Goal: Task Accomplishment & Management: Use online tool/utility

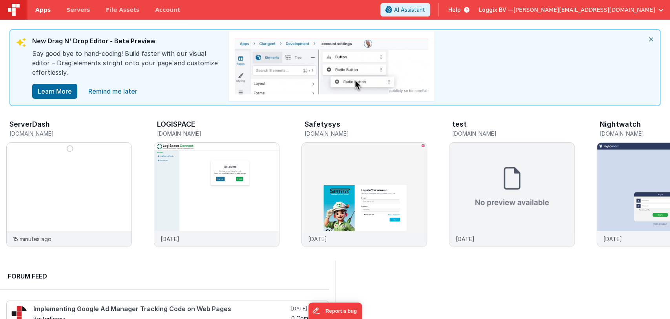
click at [46, 10] on span "Apps" at bounding box center [42, 10] width 15 height 8
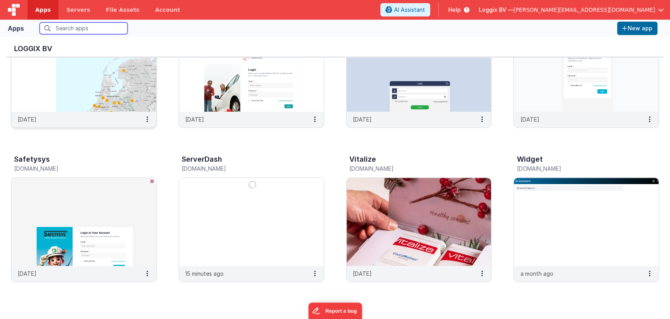
scroll to position [225, 0]
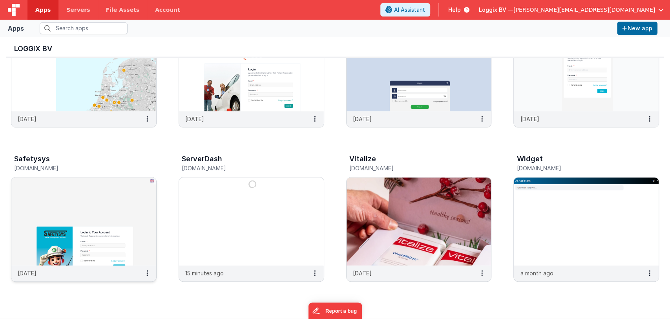
click at [117, 228] on img at bounding box center [83, 221] width 145 height 88
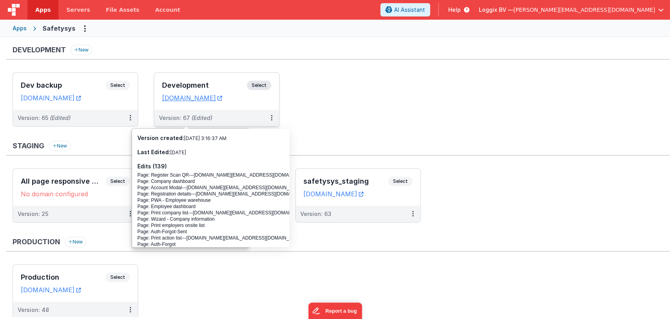
click at [189, 87] on h3 "Development" at bounding box center [204, 85] width 85 height 8
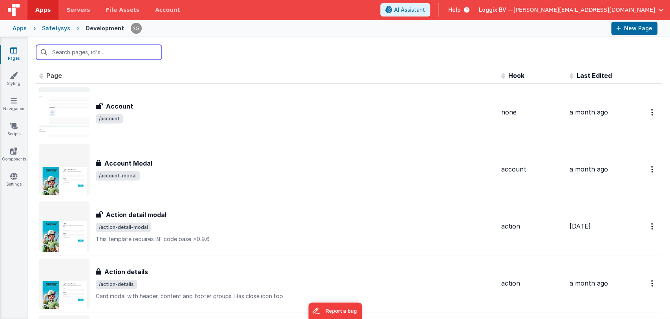
click at [88, 55] on input "text" at bounding box center [99, 52] width 126 height 15
click at [106, 48] on input "text" at bounding box center [99, 52] width 126 height 15
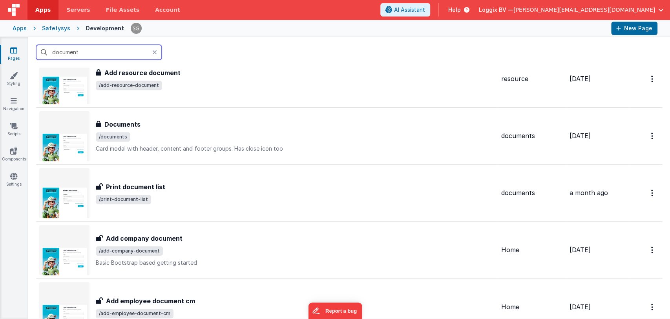
scroll to position [432, 0]
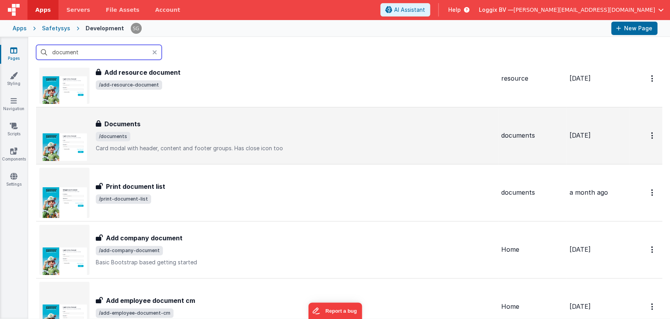
type input "document"
click at [117, 116] on div "Documents Documents /documents Card modal with header, content and footer group…" at bounding box center [267, 135] width 456 height 50
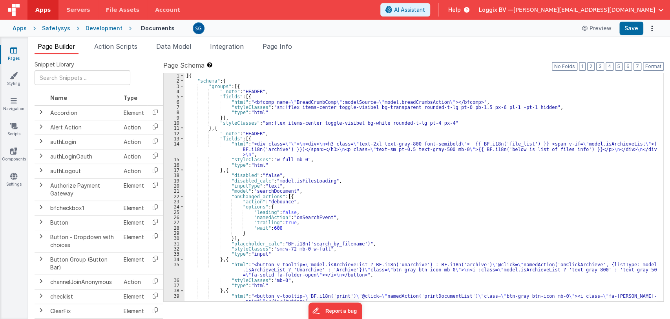
click at [332, 179] on div "[{ "schema" : { "groups" : [{ "_note" : "HEADER" , "fields" : [{ "html" : "<bfc…" at bounding box center [421, 192] width 473 height 238
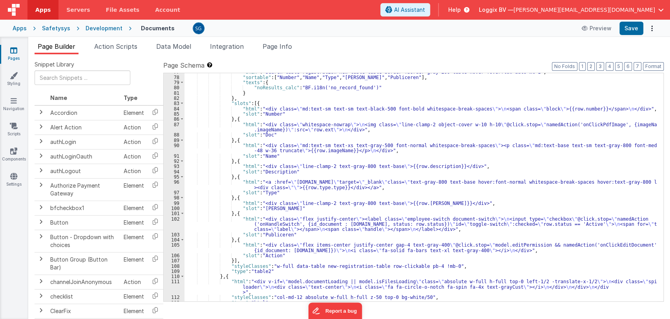
scroll to position [483, 0]
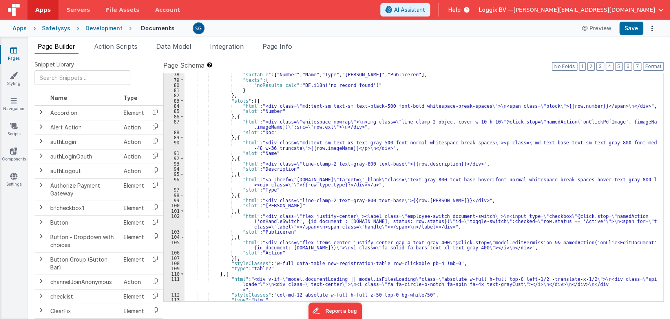
click at [330, 146] on div ""sortable" : [ "Number" , "Name" , "Type" , "Versie" , "Publiceren" ] , "texts"…" at bounding box center [421, 191] width 473 height 238
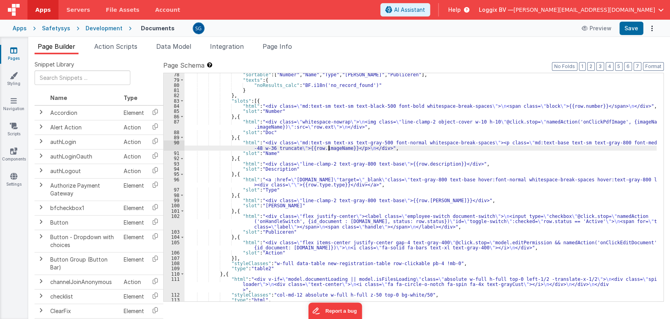
click at [177, 142] on div "90" at bounding box center [174, 145] width 21 height 11
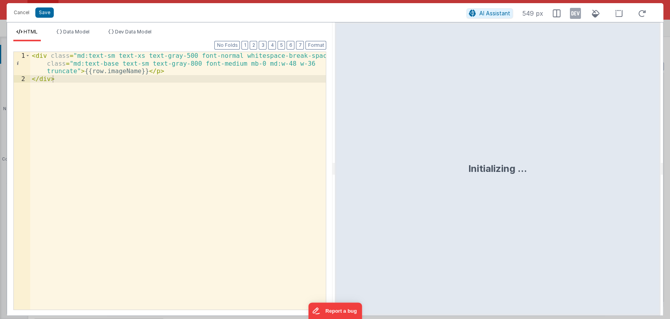
click at [82, 77] on div "< div class = "md:text-sm text-xs text-gray-500 font-normal whitespace-break-sp…" at bounding box center [178, 196] width 296 height 288
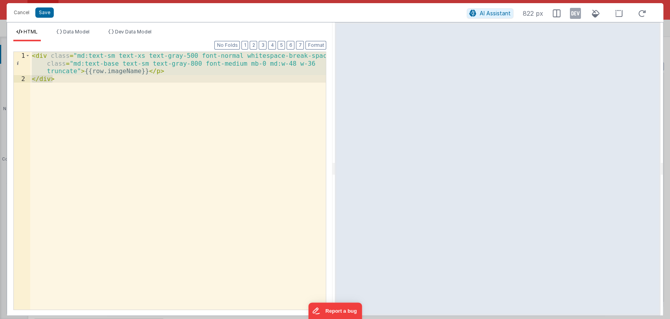
click at [88, 79] on div "< div class = "md:text-sm text-xs text-gray-500 font-normal whitespace-break-sp…" at bounding box center [178, 180] width 296 height 257
click at [160, 69] on div "< div class = "md:text-sm text-xs text-gray-500 font-normal whitespace-break-sp…" at bounding box center [178, 180] width 296 height 257
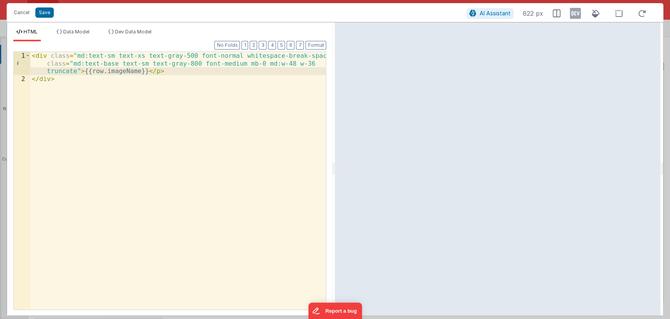
click at [90, 80] on div "< div class = "md:text-sm text-xs text-gray-500 font-normal whitespace-break-sp…" at bounding box center [178, 196] width 296 height 288
paste textarea
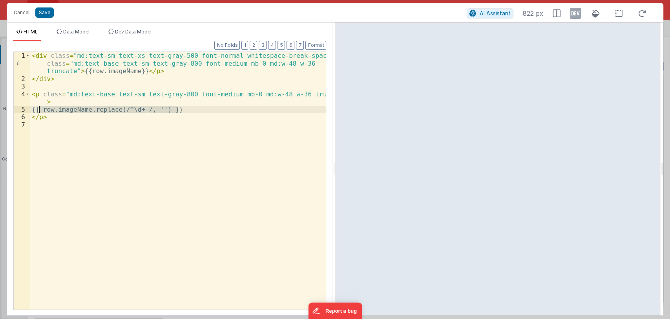
drag, startPoint x: 185, startPoint y: 112, endPoint x: 39, endPoint y: 111, distance: 146.5
click at [39, 111] on div "< div class = "md:text-sm text-xs text-gray-500 font-normal whitespace-break-sp…" at bounding box center [178, 196] width 296 height 288
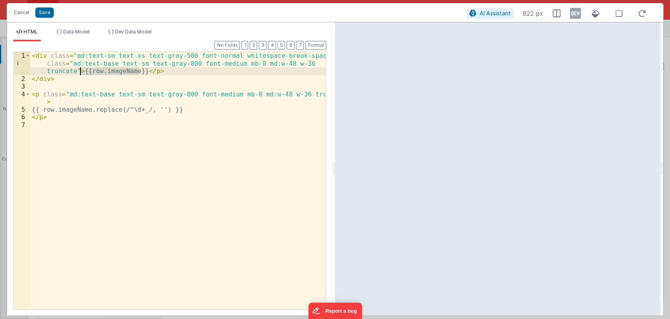
drag, startPoint x: 138, startPoint y: 71, endPoint x: 80, endPoint y: 73, distance: 58.2
click at [80, 73] on div "< div class = "md:text-sm text-xs text-gray-500 font-normal whitespace-break-sp…" at bounding box center [178, 196] width 296 height 288
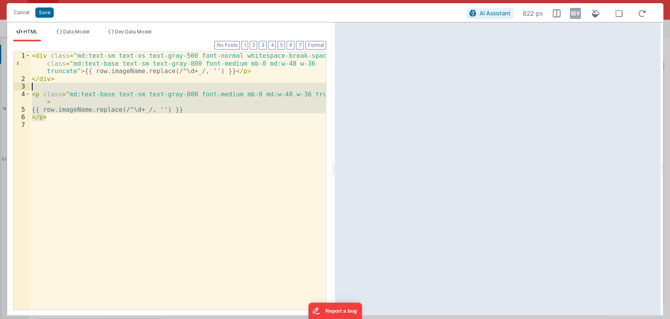
drag, startPoint x: 51, startPoint y: 117, endPoint x: 29, endPoint y: 86, distance: 37.7
click at [29, 86] on div "1 2 3 4 5 6 7 < div class = "md:text-sm text-xs text-gray-500 font-normal white…" at bounding box center [169, 180] width 313 height 258
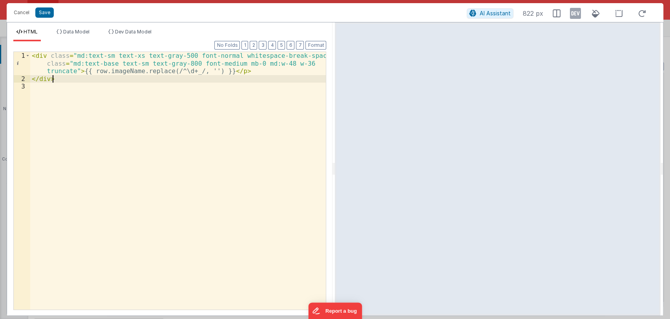
click at [176, 72] on div "< div class = "md:text-sm text-xs text-gray-500 font-normal whitespace-break-sp…" at bounding box center [178, 196] width 296 height 288
drag, startPoint x: 179, startPoint y: 71, endPoint x: 174, endPoint y: 71, distance: 5.2
click at [174, 71] on div "< div class = "md:text-sm text-xs text-gray-500 font-normal whitespace-break-sp…" at bounding box center [178, 196] width 296 height 288
click at [178, 78] on div "< div class = "md:text-sm text-xs text-gray-500 font-normal whitespace-break-sp…" at bounding box center [178, 196] width 296 height 288
click at [182, 71] on div "< div class = "md:text-sm text-xs text-gray-500 font-normal whitespace-break-sp…" at bounding box center [178, 196] width 296 height 288
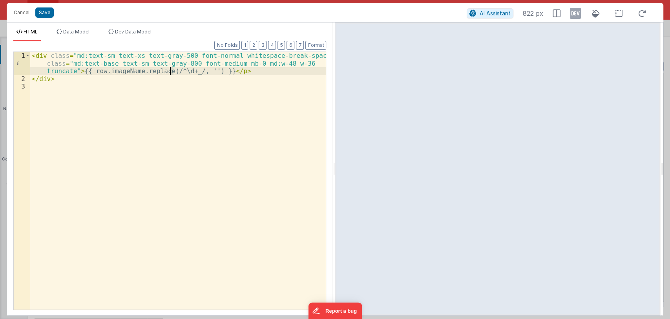
click at [170, 71] on div "< div class = "md:text-sm text-xs text-gray-500 font-normal whitespace-break-sp…" at bounding box center [178, 196] width 296 height 288
click at [178, 84] on div "< div class = "md:text-sm text-xs text-gray-500 font-normal whitespace-break-sp…" at bounding box center [178, 196] width 296 height 288
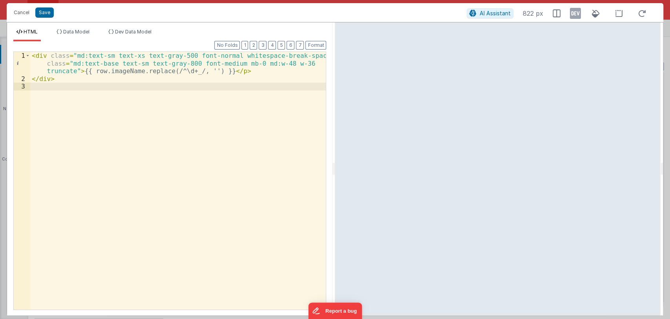
click at [190, 70] on div "< div class = "md:text-sm text-xs text-gray-500 font-normal whitespace-break-sp…" at bounding box center [178, 196] width 296 height 288
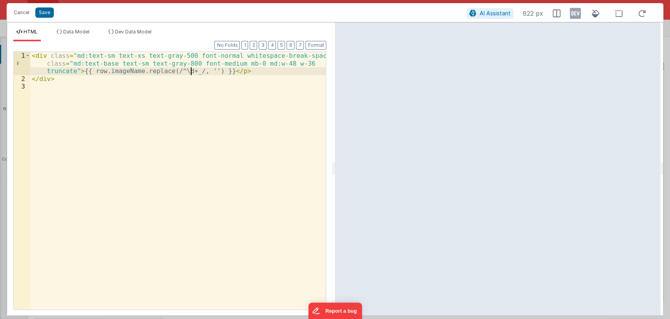
click at [190, 71] on div "< div class = "md:text-sm text-xs text-gray-500 font-normal whitespace-break-sp…" at bounding box center [178, 196] width 296 height 288
click at [168, 71] on div "< div class = "md:text-sm text-xs text-gray-500 font-normal whitespace-break-sp…" at bounding box center [178, 196] width 296 height 288
click at [46, 14] on button "Save" at bounding box center [44, 12] width 18 height 10
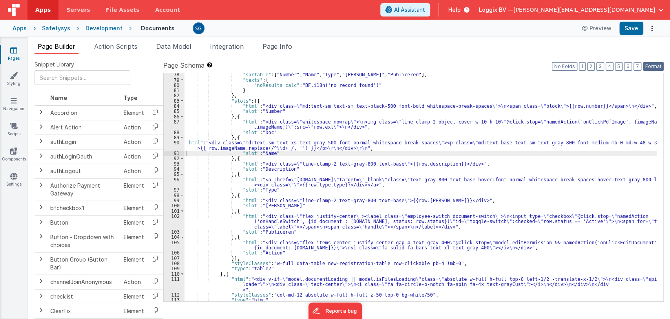
click at [651, 68] on button "Format" at bounding box center [653, 66] width 21 height 9
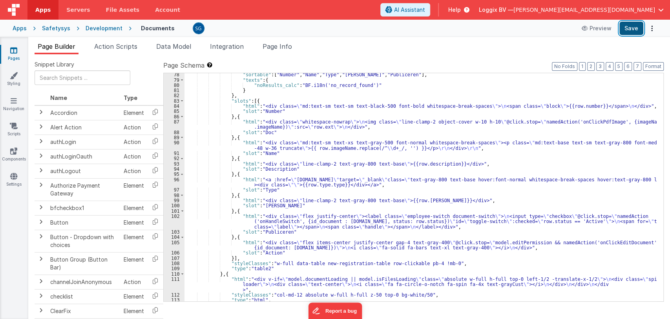
click at [631, 29] on button "Save" at bounding box center [632, 28] width 24 height 13
click at [13, 51] on icon at bounding box center [13, 50] width 7 height 8
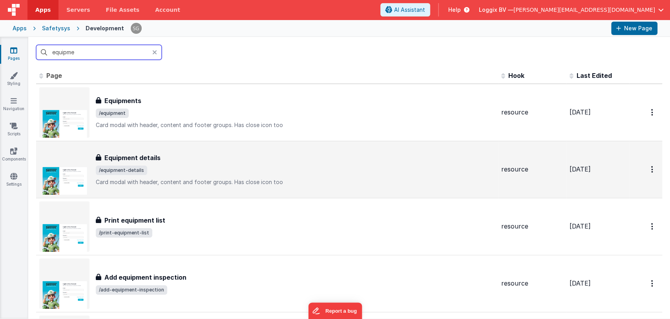
type input "equipme"
click at [140, 165] on span "/equipment-details" at bounding box center [121, 169] width 51 height 9
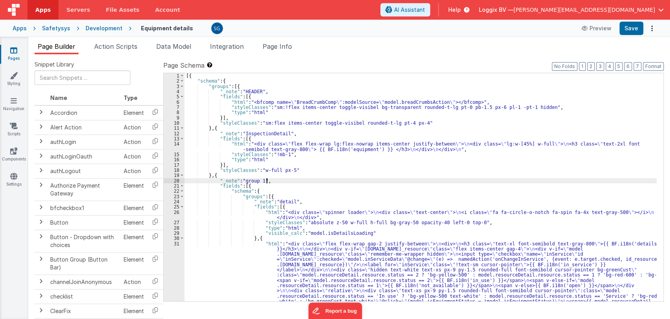
click at [305, 180] on div "[{ "schema" : { "groups" : [{ "_note" : "HEADER" , "fields" : [{ "html" : "<bfc…" at bounding box center [421, 276] width 473 height 406
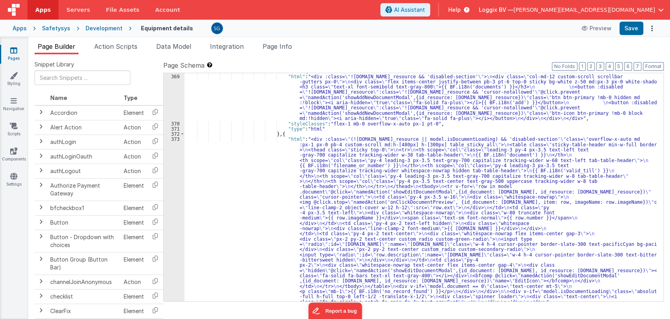
scroll to position [2765, 0]
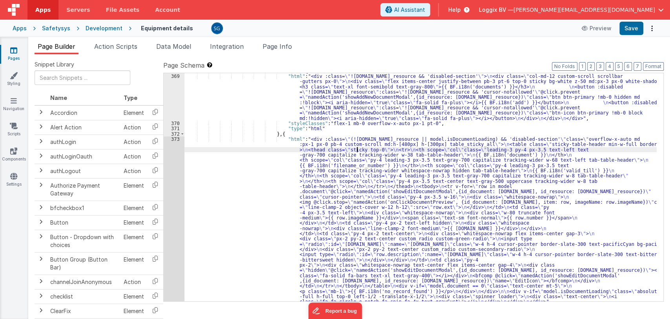
click at [357, 149] on div ""fields" : [{ "html" : "<div :class= \" !model.resourceDetail.resource.id_resou…" at bounding box center [421, 268] width 473 height 401
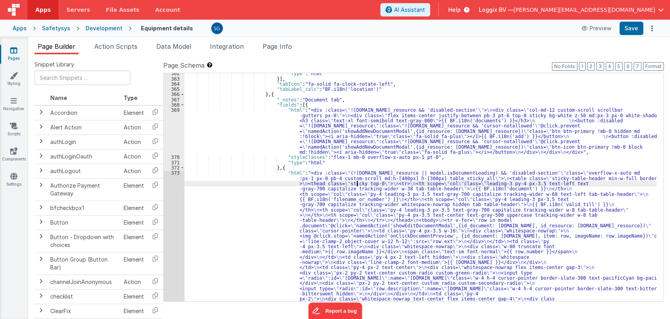
scroll to position [2731, 0]
click at [304, 174] on div ""type" : "html" }] , "tabIcon" : "fa-solid fa-clock-rotate-left" , "tabLabel_ca…" at bounding box center [421, 271] width 473 height 401
click at [176, 174] on div "373" at bounding box center [174, 254] width 21 height 168
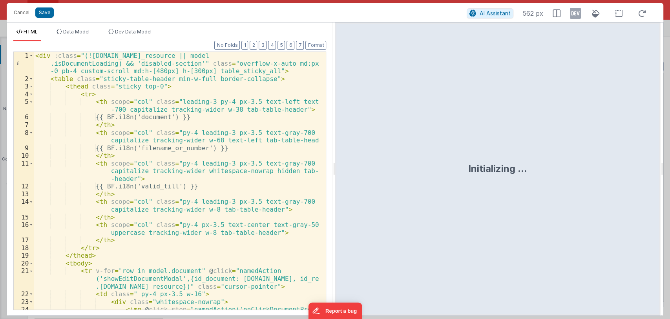
click at [333, 168] on div at bounding box center [333, 168] width 3 height 293
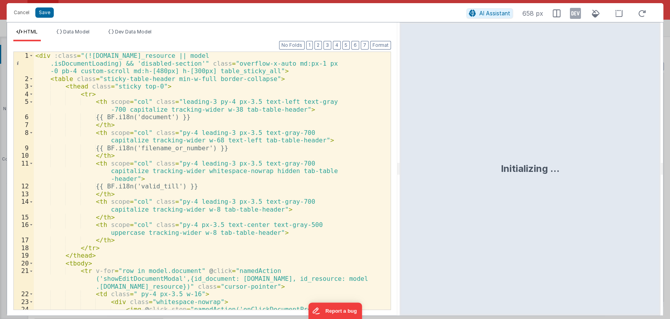
drag, startPoint x: 334, startPoint y: 167, endPoint x: 400, endPoint y: 157, distance: 66.4
click at [400, 157] on html "Cancel Save AI Assistant 658 px HTML Data Model Dev Data Model Format 7 6 5 4 3…" at bounding box center [335, 159] width 670 height 319
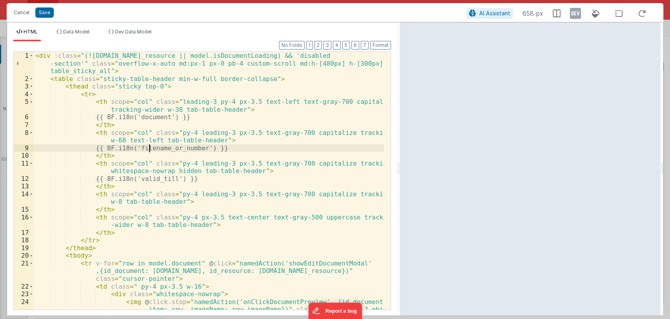
click at [150, 146] on div "< div :class = "(!model.resourceDetail.resource.id_resource || model.isDocument…" at bounding box center [209, 203] width 350 height 303
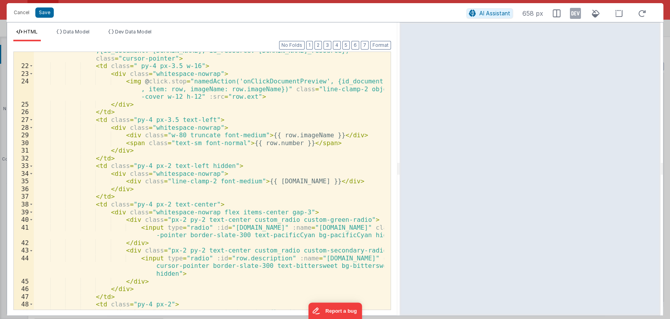
scroll to position [219, 0]
click at [308, 137] on div "< tr v-for = "row in model.document" @ click = "namedAction('showEditDocumentMo…" at bounding box center [209, 184] width 350 height 288
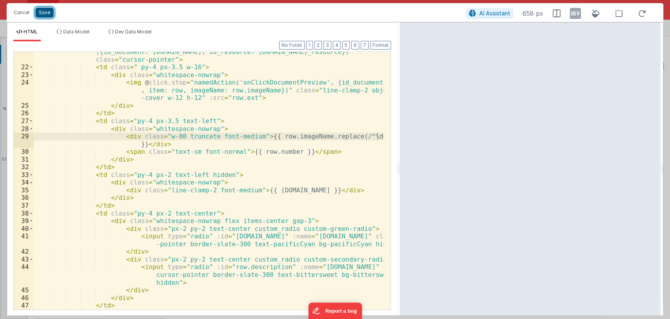
click at [42, 9] on button "Save" at bounding box center [44, 12] width 18 height 10
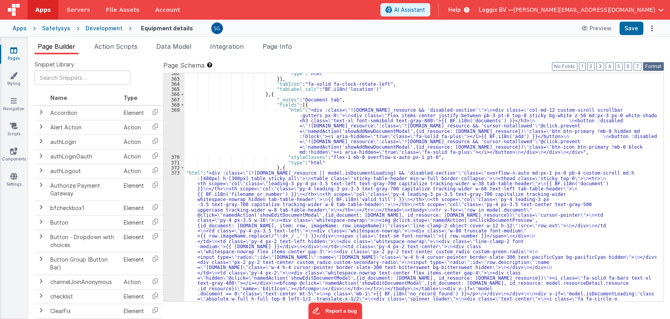
click at [654, 64] on button "Format" at bounding box center [653, 66] width 21 height 9
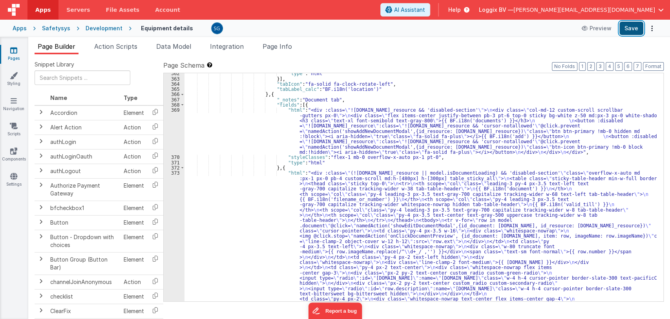
click at [632, 27] on button "Save" at bounding box center [632, 28] width 24 height 13
click at [339, 209] on div ""type" : "html" }] , "tabIcon" : "fa-solid fa-clock-rotate-left" , "tabLabel_ca…" at bounding box center [421, 271] width 473 height 401
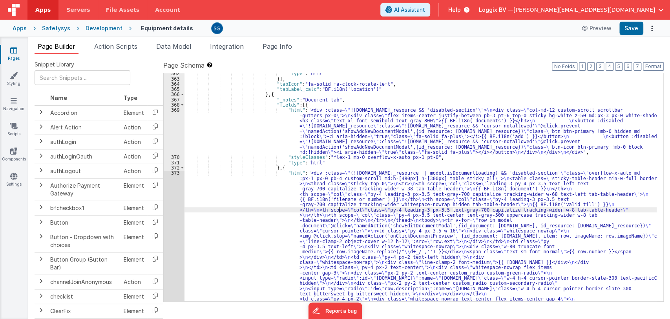
click at [174, 172] on div "373" at bounding box center [174, 254] width 21 height 168
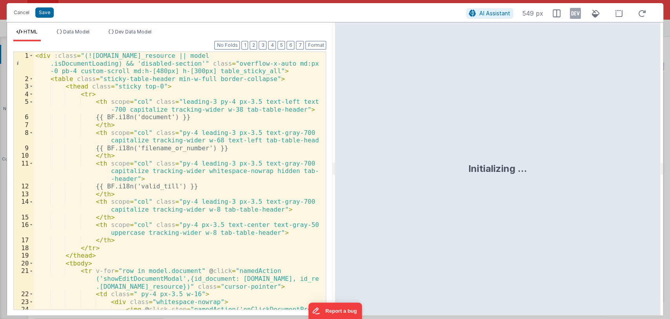
drag, startPoint x: 333, startPoint y: 169, endPoint x: 587, endPoint y: 165, distance: 253.4
click at [587, 165] on html "Cancel Save AI Assistant 549 px HTML Data Model Dev Data Model Format 7 6 5 4 3…" at bounding box center [335, 159] width 670 height 319
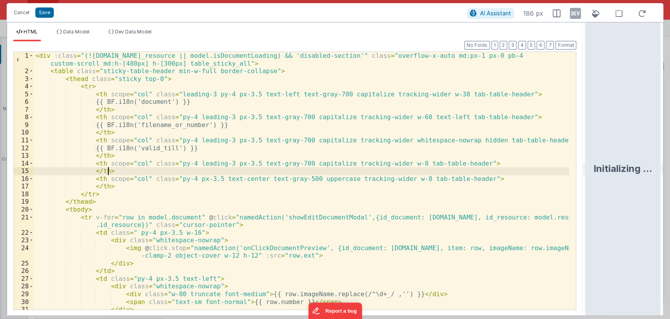
click at [407, 171] on div "< div :class = "(!model.resourceDetail.resource.id_resource || model.isDocument…" at bounding box center [302, 192] width 536 height 280
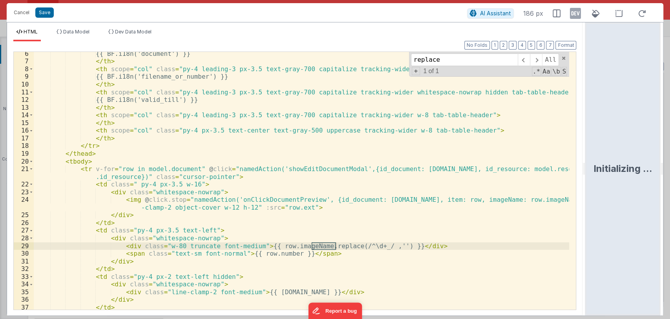
scroll to position [48, 0]
drag, startPoint x: 262, startPoint y: 247, endPoint x: 307, endPoint y: 245, distance: 44.4
click at [307, 245] on div "{{ BF.i18n('document') }} </ th > < th scope = "col" class = "py-4 leading-3 px…" at bounding box center [302, 186] width 536 height 273
paste input "eplace(/^\d+_/, '')"
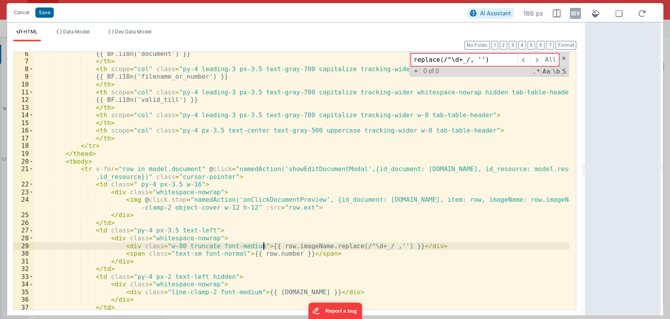
click at [263, 245] on div "{{ BF.i18n('document') }} </ th > < th scope = "col" class = "py-4 leading-3 px…" at bounding box center [302, 186] width 536 height 273
drag, startPoint x: 263, startPoint y: 245, endPoint x: 307, endPoint y: 246, distance: 44.0
click at [307, 246] on div "{{ BF.i18n('document') }} </ th > < th scope = "col" class = "py-4 leading-3 px…" at bounding box center [302, 186] width 536 height 273
type input "row.imageName"
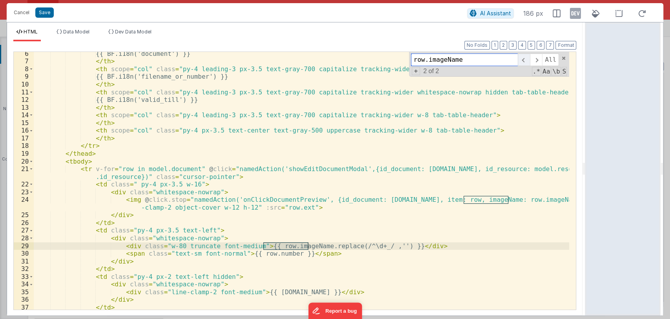
click at [523, 62] on span at bounding box center [524, 59] width 12 height 13
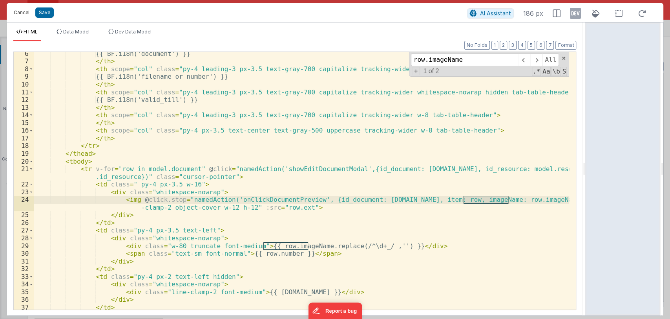
click at [21, 12] on button "Cancel" at bounding box center [22, 12] width 24 height 11
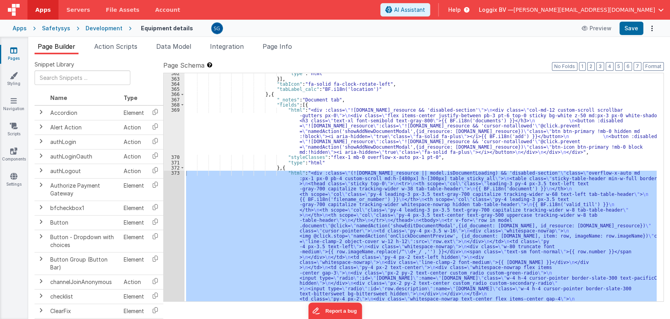
click at [339, 167] on div ""type" : "html" }] , "tabIcon" : "fa-solid fa-clock-rotate-left" , "tabLabel_ca…" at bounding box center [421, 271] width 473 height 401
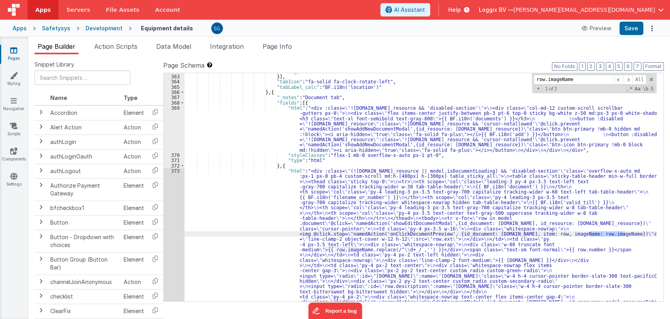
scroll to position [2733, 0]
type input "row.imageName"
click at [626, 30] on button "Save" at bounding box center [632, 28] width 24 height 13
click at [16, 53] on icon at bounding box center [13, 50] width 7 height 8
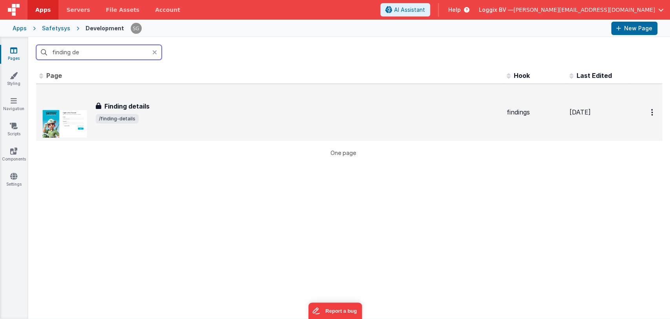
type input "finding de"
click at [141, 103] on h3 "Finding details" at bounding box center [126, 105] width 45 height 9
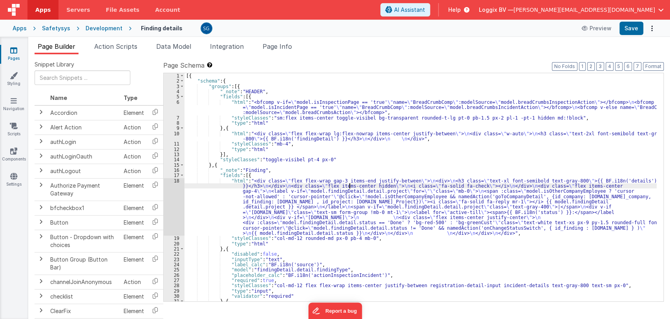
click at [349, 187] on div "[{ "schema" : { "groups" : [{ "_note" : "HEADER" , "fields" : [{ "html" : "<bfc…" at bounding box center [421, 192] width 473 height 238
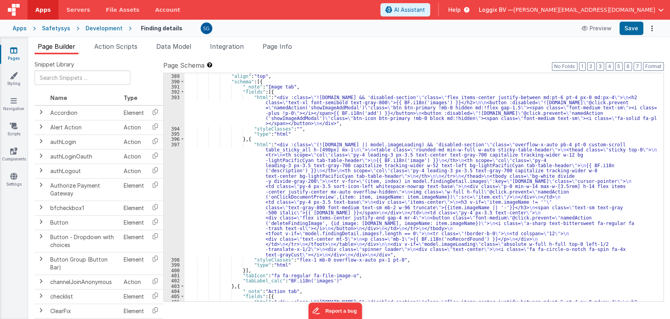
scroll to position [2235, 0]
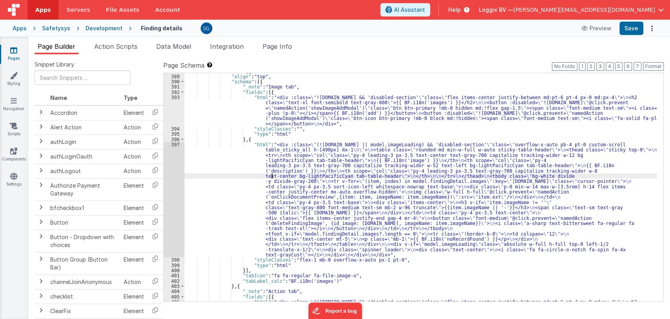
click at [272, 176] on div ""fields" : [{ "align" : "top" , "schema" : [{ "_note" : "Image tab" , "fields" …" at bounding box center [421, 209] width 473 height 280
click at [173, 146] on div "397" at bounding box center [174, 199] width 21 height 115
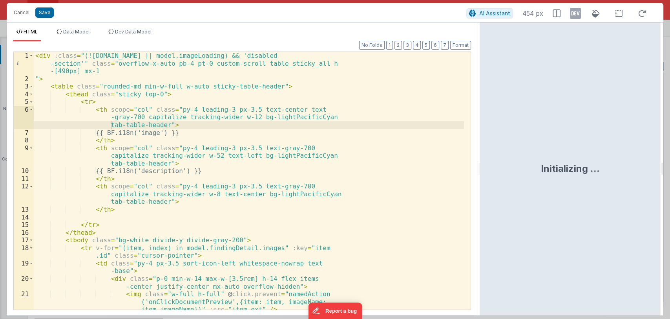
drag, startPoint x: 333, startPoint y: 174, endPoint x: 481, endPoint y: 165, distance: 148.0
click at [481, 165] on html "Cancel Save AI Assistant 454 px HTML Data Model Dev Data Model Format 7 6 5 4 3…" at bounding box center [335, 159] width 670 height 319
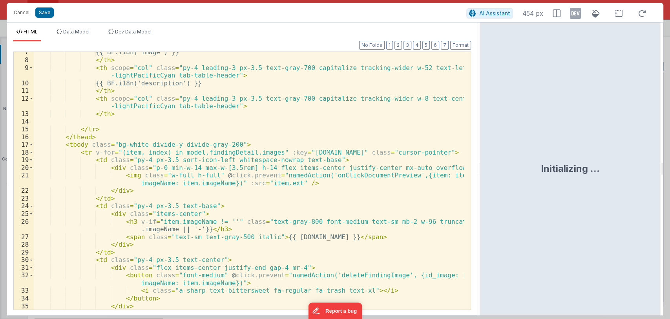
scroll to position [65, 0]
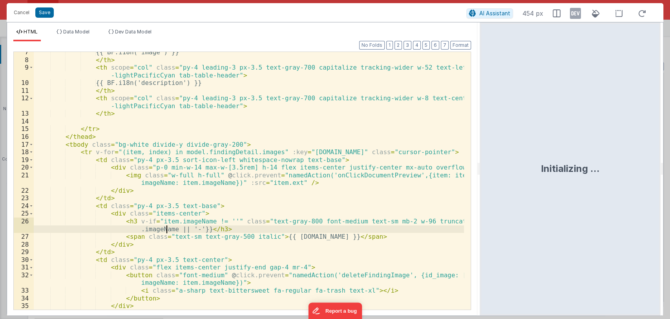
click at [167, 230] on div "{{ BF.i18n('image') }} </ th > < th scope = "col" class = "py-4 leading-3 px-3.…" at bounding box center [249, 184] width 431 height 273
click at [44, 11] on button "Save" at bounding box center [44, 12] width 18 height 10
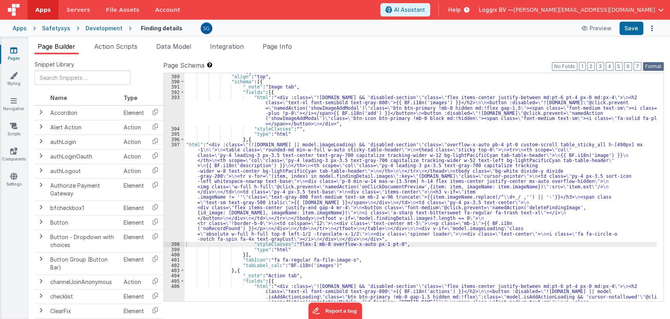
click at [654, 65] on button "Format" at bounding box center [653, 66] width 21 height 9
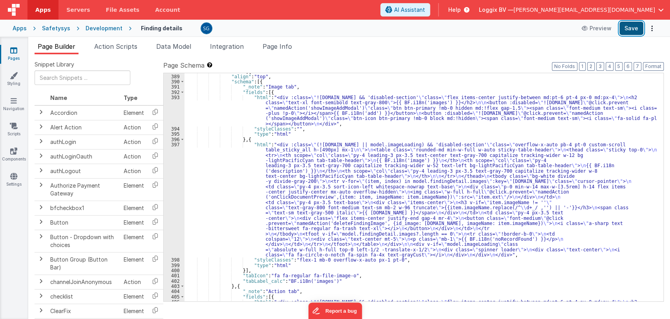
click at [631, 26] on button "Save" at bounding box center [632, 28] width 24 height 13
drag, startPoint x: 427, startPoint y: 207, endPoint x: 462, endPoint y: 207, distance: 35.0
click at [462, 207] on div ""fields" : [{ "align" : "top" , "schema" : [{ "_note" : "Image tab" , "fields" …" at bounding box center [421, 209] width 473 height 280
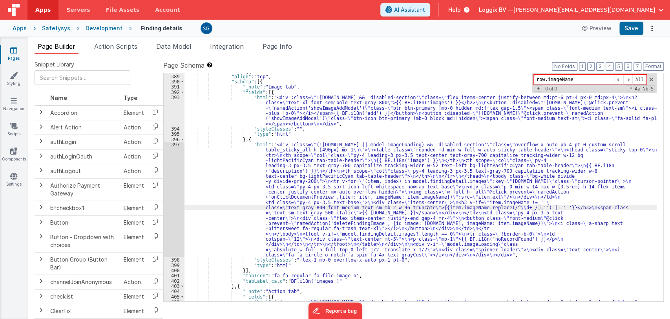
click at [540, 79] on input "row.imageName" at bounding box center [574, 80] width 80 height 10
type input "item.imageName"
click at [621, 81] on span at bounding box center [618, 80] width 9 height 10
click at [621, 80] on span at bounding box center [618, 80] width 9 height 10
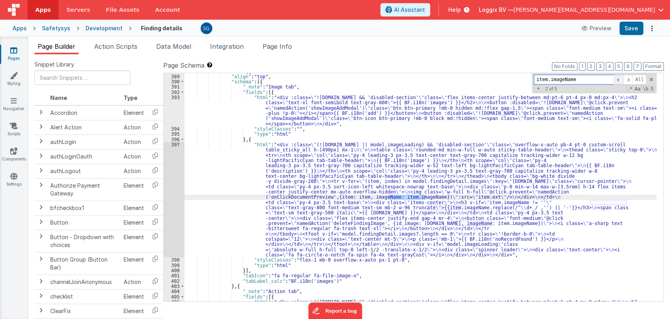
click at [621, 80] on span at bounding box center [618, 80] width 9 height 10
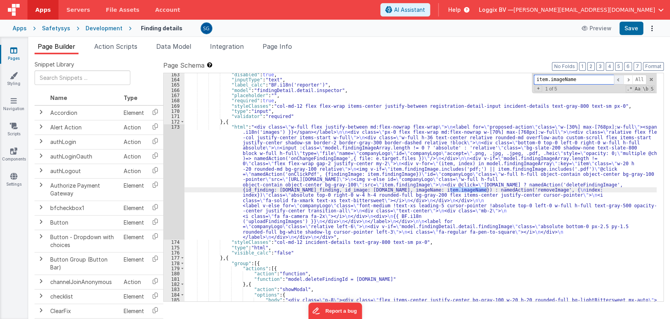
scroll to position [928, 0]
click at [628, 79] on span at bounding box center [628, 80] width 9 height 10
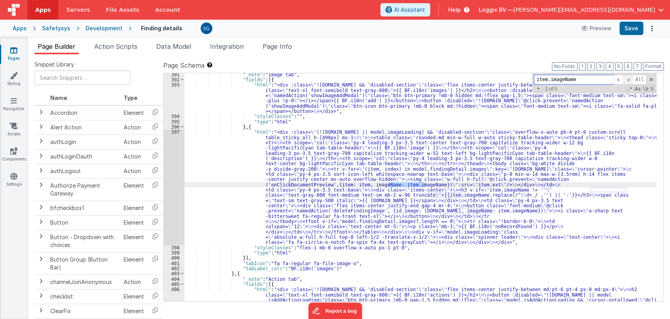
scroll to position [2248, 0]
click at [628, 79] on span at bounding box center [628, 80] width 9 height 10
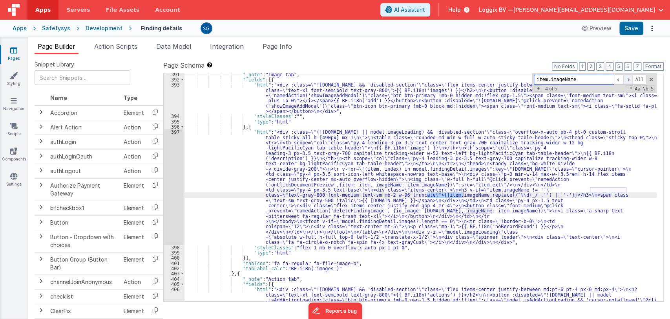
click at [628, 79] on span at bounding box center [628, 80] width 9 height 10
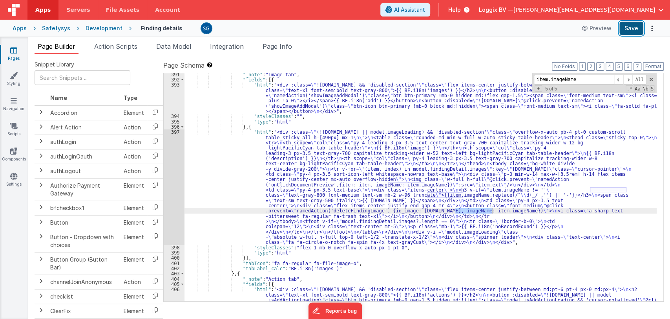
click at [627, 33] on button "Save" at bounding box center [632, 28] width 24 height 13
click at [13, 48] on icon at bounding box center [13, 50] width 7 height 8
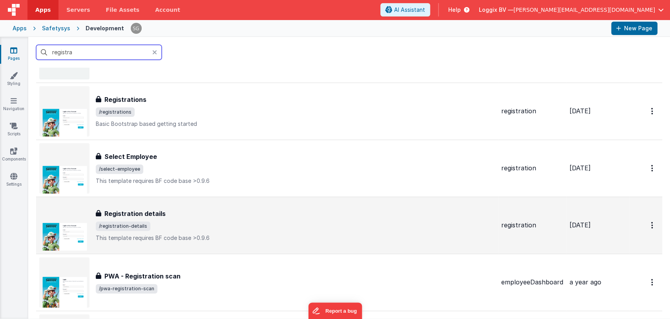
scroll to position [176, 0]
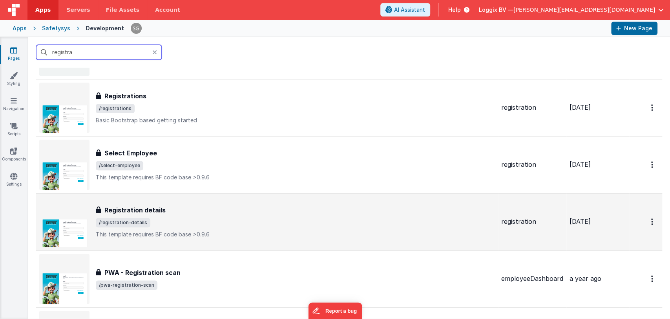
type input "registra"
click at [164, 221] on span "/registration-details" at bounding box center [295, 222] width 399 height 9
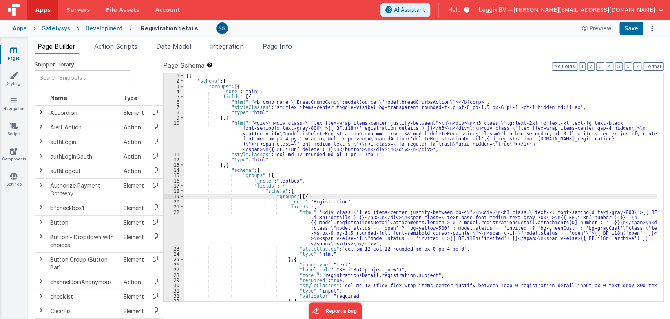
click at [348, 198] on div "[{ "schema" : { "groups" : [{ "_note" : "main" , "fields" : [{ "html" : "<bfcom…" at bounding box center [421, 192] width 473 height 238
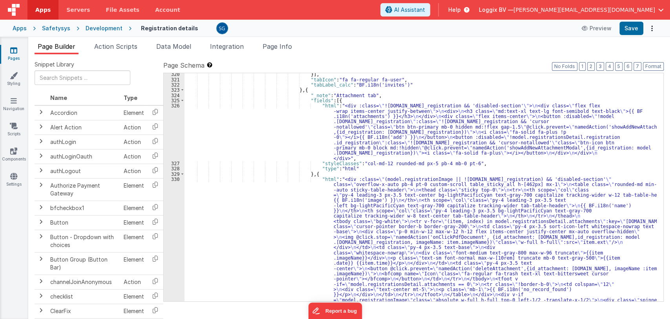
scroll to position [2300, 0]
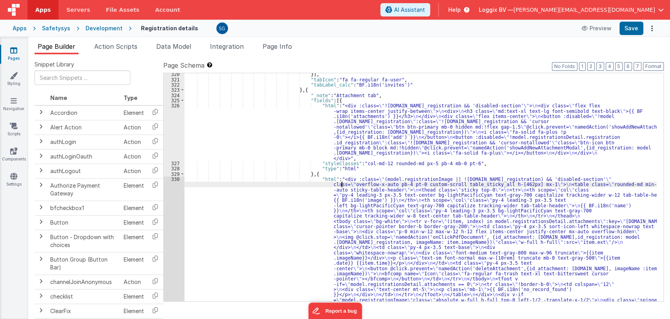
click at [341, 182] on div "}] , "tabIcon" : "fa fa-regular fa-user" , "tabLabel_calc" : "BF.i18n('invites'…" at bounding box center [421, 255] width 473 height 369
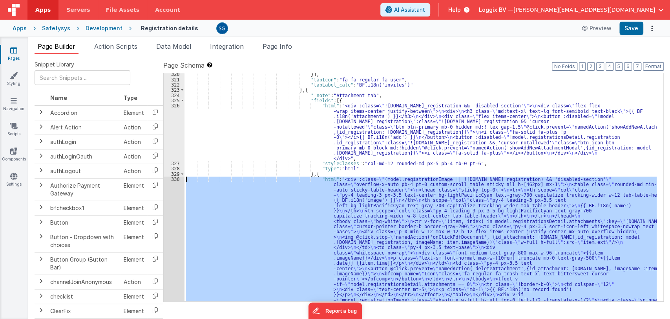
click at [174, 179] on div "330" at bounding box center [174, 244] width 21 height 136
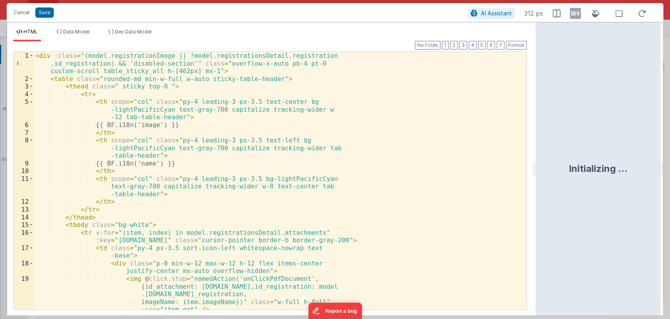
drag, startPoint x: 333, startPoint y: 168, endPoint x: 537, endPoint y: 160, distance: 204.0
click at [537, 160] on html "Cancel Save AI Assistant 312 px HTML Data Model Dev Data Model Format 7 6 5 4 3…" at bounding box center [335, 159] width 670 height 319
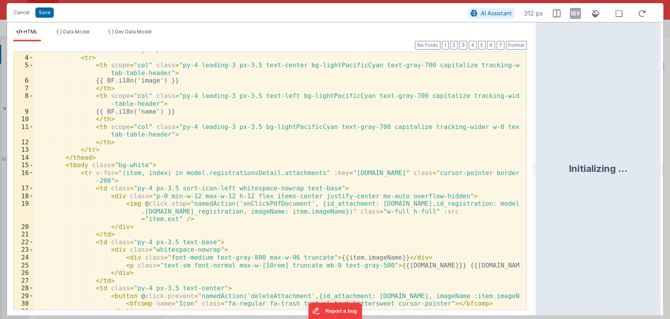
scroll to position [29, 0]
click at [371, 257] on div "< thead class = " sticky top-0 " > < tr > < th scope = "col" class = "py-4 lead…" at bounding box center [277, 182] width 487 height 273
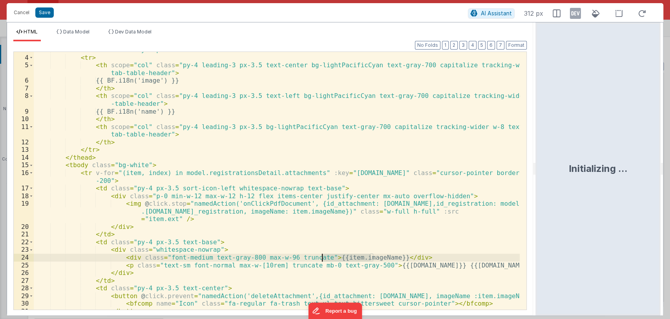
drag, startPoint x: 370, startPoint y: 258, endPoint x: 323, endPoint y: 255, distance: 47.2
click at [323, 255] on div "< thead class = " sticky top-0 " > < tr > < th scope = "col" class = "py-4 lead…" at bounding box center [277, 182] width 487 height 273
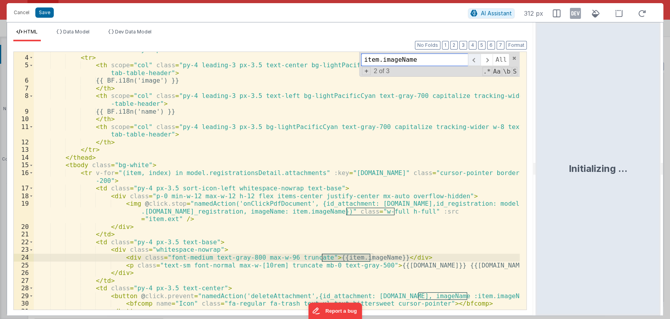
click at [474, 60] on span at bounding box center [474, 59] width 12 height 13
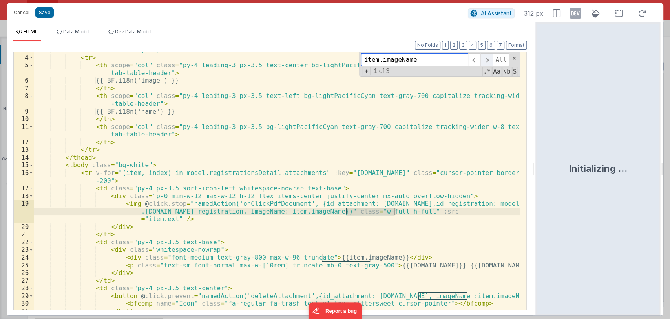
click at [485, 62] on span at bounding box center [487, 59] width 12 height 13
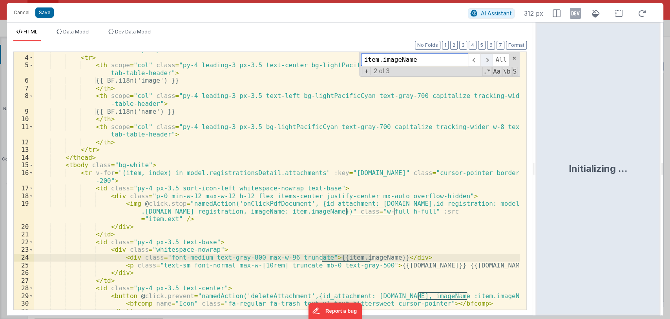
click at [485, 62] on span at bounding box center [487, 59] width 12 height 13
click at [371, 256] on div "< thead class = " sticky top-0 " > < tr > < th scope = "col" class = "py-4 lead…" at bounding box center [277, 182] width 487 height 273
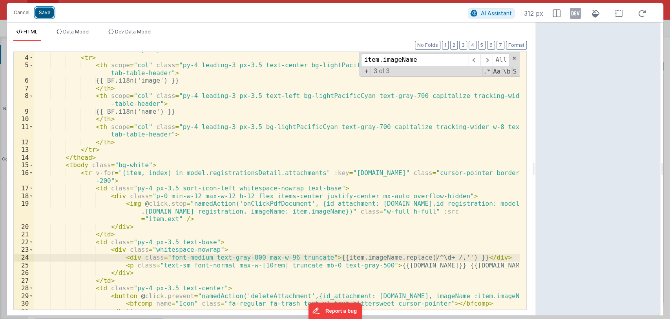
click at [44, 13] on button "Save" at bounding box center [44, 12] width 18 height 10
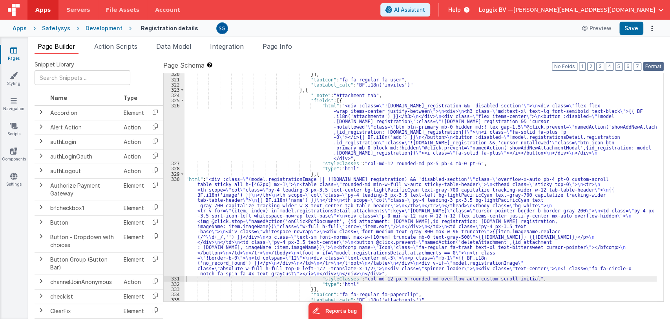
click at [652, 69] on button "Format" at bounding box center [653, 66] width 21 height 9
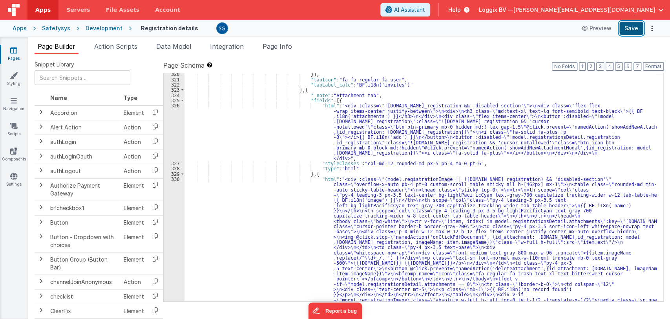
click at [634, 25] on button "Save" at bounding box center [632, 28] width 24 height 13
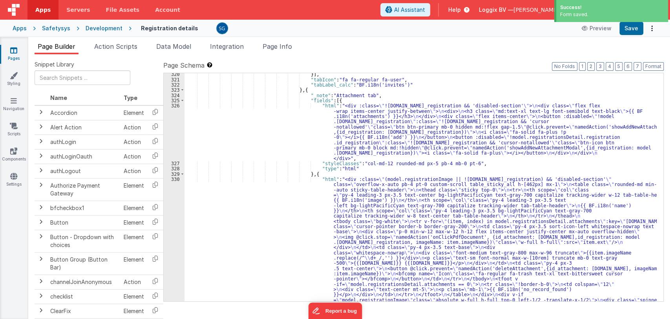
click at [178, 104] on div "326" at bounding box center [174, 132] width 21 height 58
click at [193, 114] on div "}] , "tabIcon" : "fa fa-regular fa-user" , "tabLabel_calc" : "BF.i18n('invites'…" at bounding box center [421, 255] width 473 height 369
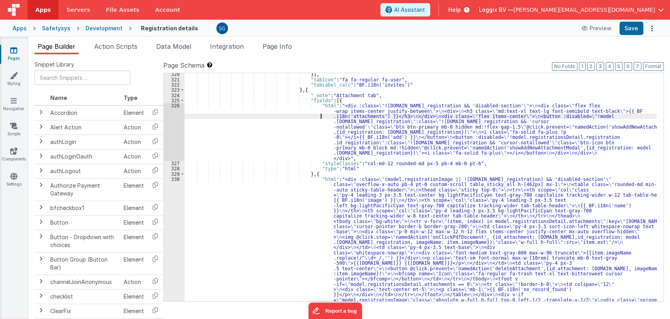
click at [172, 106] on div "326" at bounding box center [174, 132] width 21 height 58
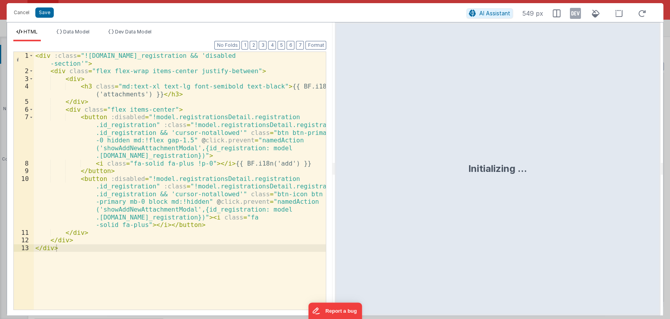
drag, startPoint x: 332, startPoint y: 163, endPoint x: 566, endPoint y: 145, distance: 234.0
click at [566, 145] on html "Cancel Save AI Assistant 549 px HTML Data Model Dev Data Model Format 7 6 5 4 3…" at bounding box center [335, 159] width 670 height 319
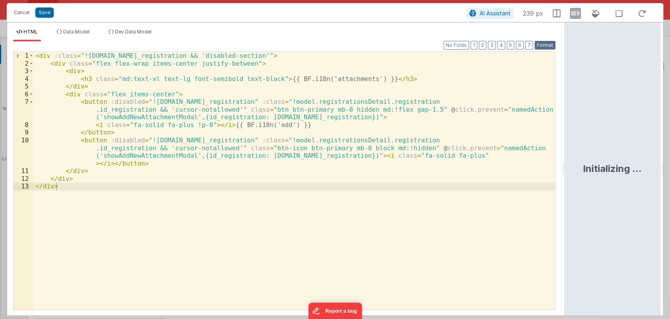
click at [545, 42] on button "Format" at bounding box center [545, 45] width 21 height 9
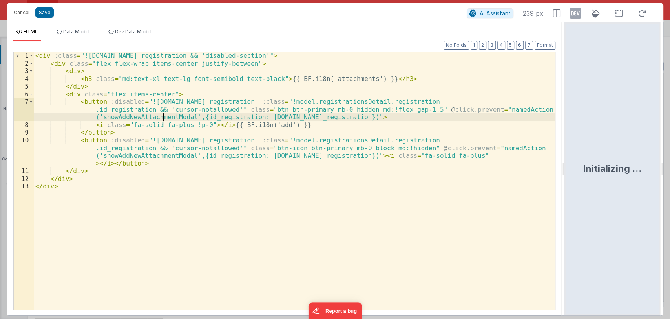
click at [161, 117] on div "< div :class = "!model.registrationsDetail.registration.id_registration && 'dis…" at bounding box center [295, 188] width 522 height 273
click at [161, 118] on div "< div :class = "!model.registrationsDetail.registration.id_registration && 'dis…" at bounding box center [295, 188] width 522 height 273
click at [18, 12] on button "Cancel" at bounding box center [22, 12] width 24 height 11
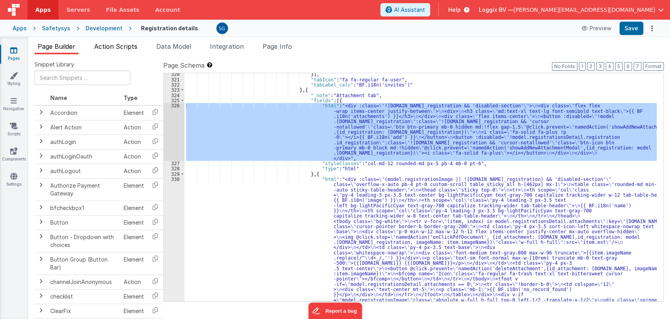
click at [115, 50] on li "Action Scripts" at bounding box center [115, 48] width 49 height 13
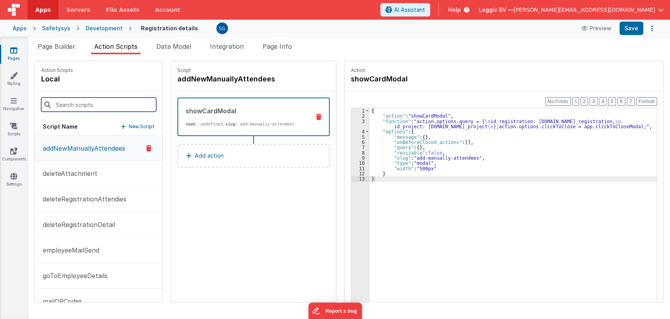
click at [92, 98] on input at bounding box center [98, 104] width 115 height 14
paste input "showAddNewAttachmentModal"
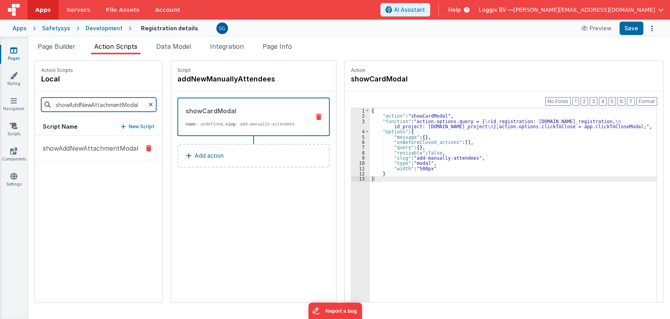
type input "showAddNewAttachmentModal"
click at [75, 148] on p "showAddNewAttachmentModal" at bounding box center [88, 147] width 100 height 9
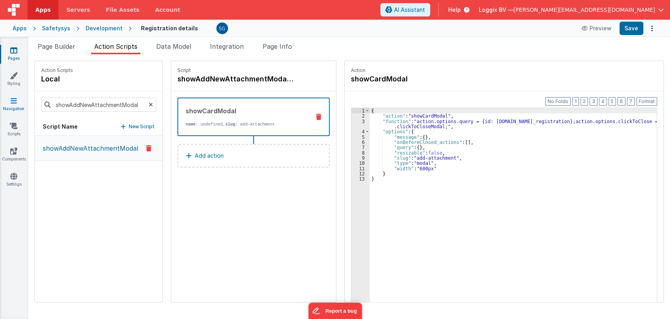
click at [14, 101] on icon at bounding box center [14, 101] width 6 height 8
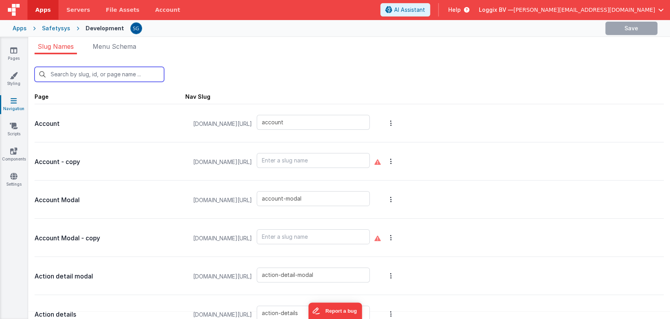
click at [110, 74] on input "text" at bounding box center [100, 74] width 130 height 15
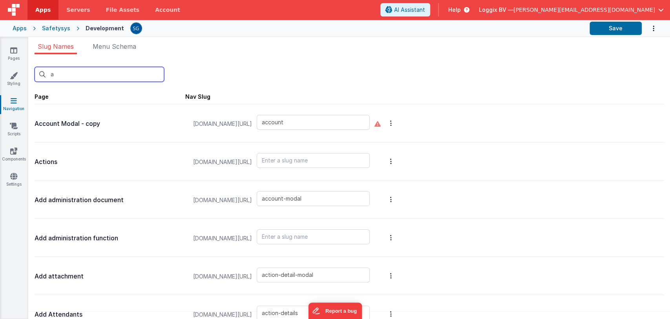
type input "ad"
type input "actions"
type input "add-administration-document"
type input "add-administration-function"
type input "add-attachment"
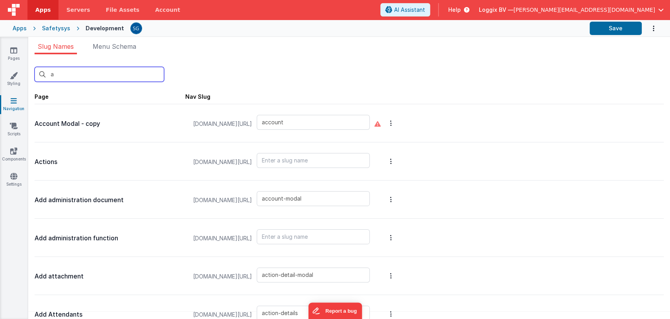
type input "add-attendants"
type input "add-company-document"
type input "add-employee-document"
type input "add-employee-document-cm"
type input "add-equipment-inspection"
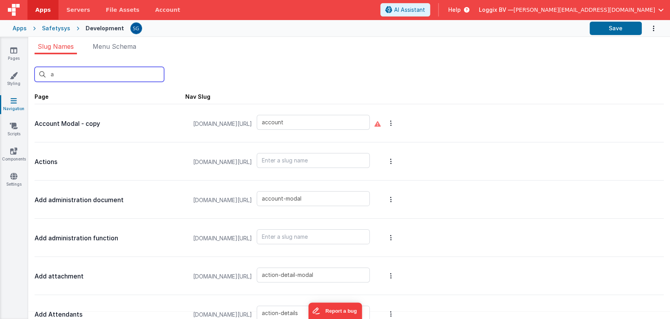
type input "add-equipment-location"
type input "add-equipment-service"
type input "add-external-person"
type input "add-finding-image"
type input "add-function-based-document"
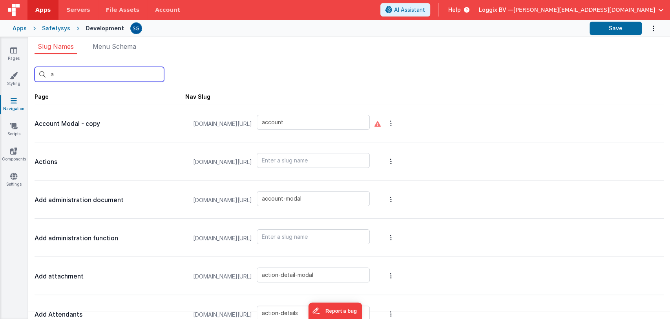
type input "add-function-document"
type input "add-incident-document"
type input "add-inspection-comment"
type input "add-inspection-image"
type input "add-inspection-type"
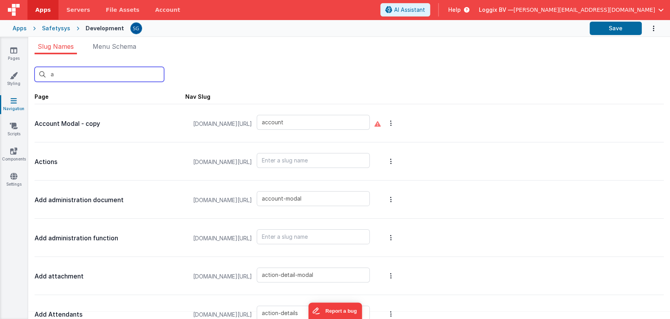
type input "add-mandatory-document"
type input "add-manually-attendees"
type input "add-new-action-modal"
type input "add-new-company"
type input "add-new-damage-incident"
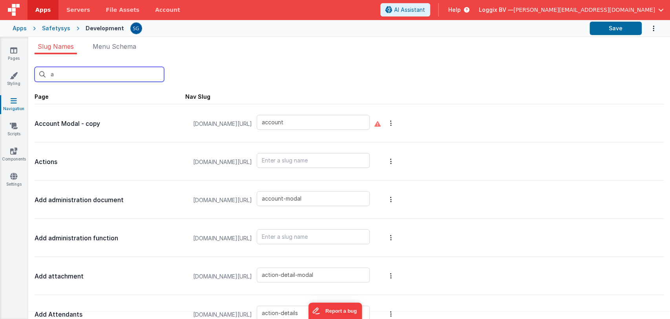
type input "add-new-description-incident"
type input "add-new-document"
type input "add-new-employee-project"
type input "add-new-finding-modal"
type input "add-new-function"
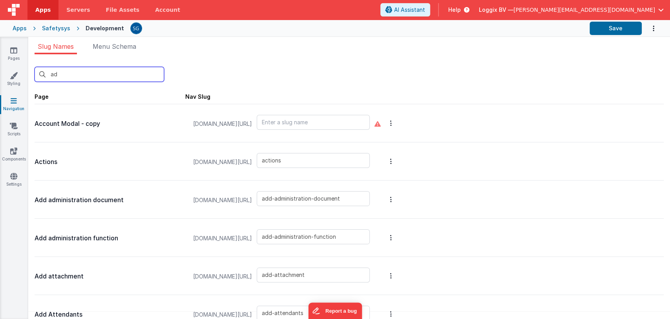
type input "add-new-group"
type input "add-new-personal-doc"
type input "add-new-project-company"
type input "add-new-project-document"
type input "add-new-project-employee"
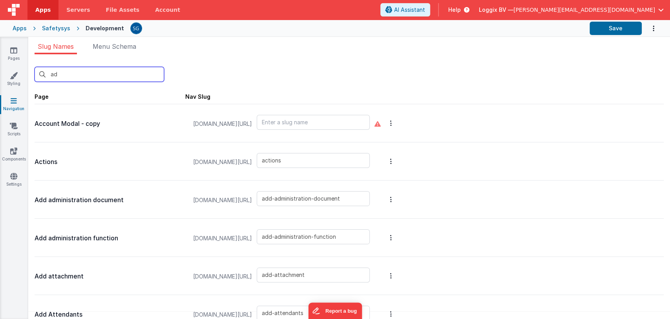
type input "add-new-project-files"
type input "add-new-project-resource"
type input "add-new-question-set"
type input "add-new-research-incident"
type input "add-new-user"
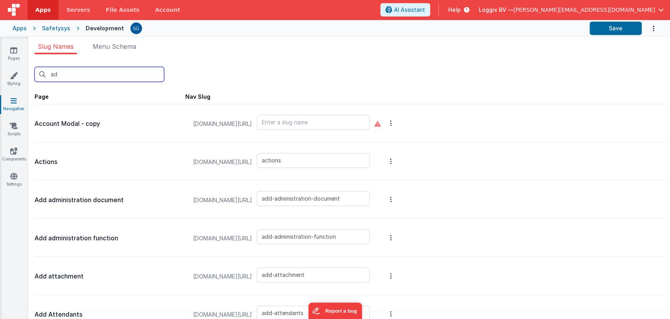
type input "add-new-victim-incident"
type input "add-new-witnesses-incident"
type input "add-non-attendance"
type input "add-document-name"
type input "add-new-project-sets"
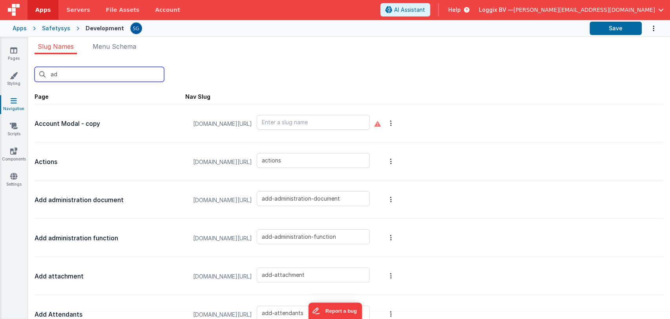
type input "add-resource-document"
type input "add"
type input "add-administration-document"
type input "add-administration-function"
type input "add-attachment"
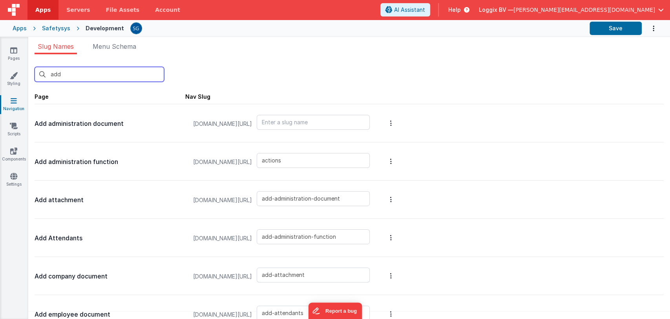
type input "add-attendants"
type input "add-company-document"
type input "add-employee-document"
type input "add-employee-document-cm"
type input "add-equipment-inspection"
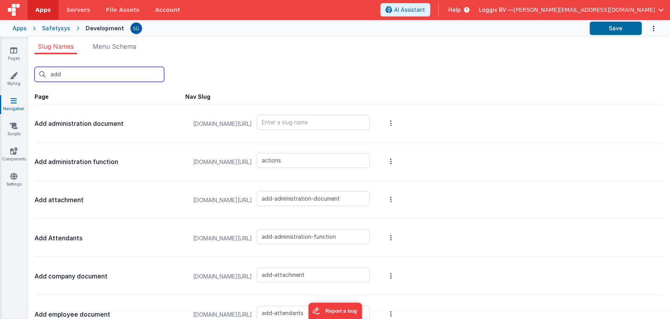
type input "add-equipment-location"
type input "add-equipment-service"
type input "add-external-person"
type input "add-finding-image"
type input "add-function-based-document"
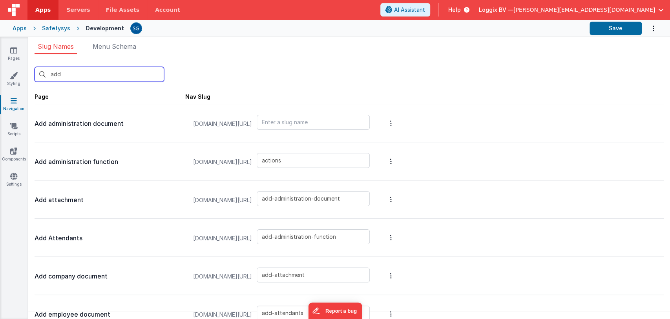
type input "add-function-document"
type input "add-incident-document"
type input "add-inspection-comment"
type input "add-inspection-image"
type input "add-inspection-type"
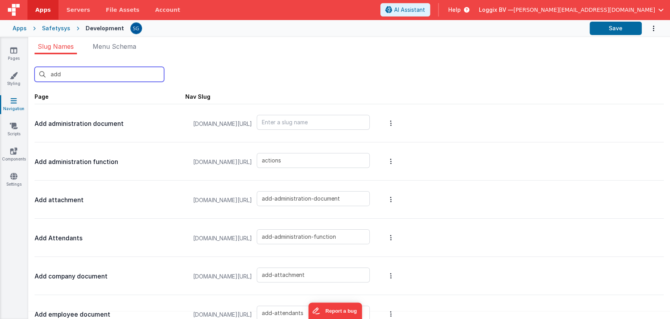
type input "add-mandatory-document"
type input "add-manually-attendees"
type input "add-new-action-modal"
type input "add-new-company"
type input "add-new-damage-incident"
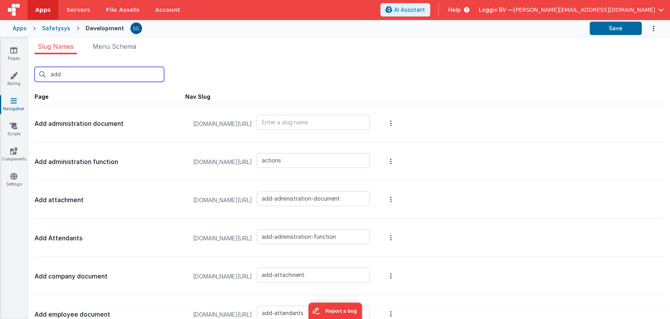
type input "add-new-description-incident"
type input "add-new-document"
type input "add-new-employee-project"
type input "add-new-finding-modal"
type input "add-new-function"
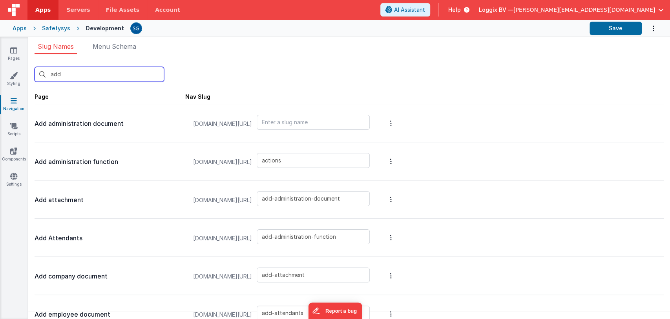
type input "add-new-group"
type input "add-new-personal-doc"
type input "add-new-project-company"
type input "add-new-project-document"
type input "add-new-project-employee"
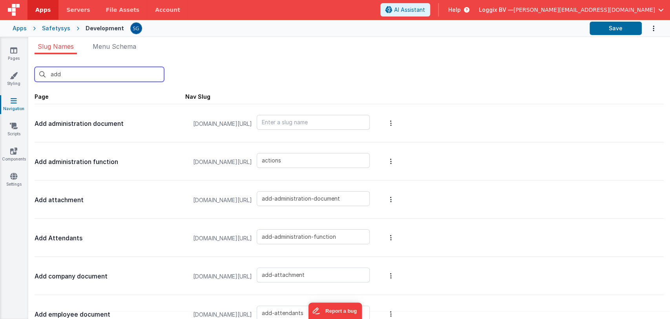
type input "add-new-project-files"
type input "add-new-project-resource"
type input "add-new-question-set"
type input "add-new-research-incident"
type input "add-new-user"
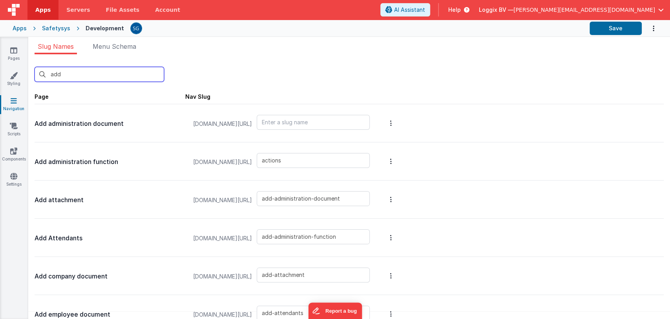
type input "add-new-victim-incident"
type input "add-new-witnesses-incident"
type input "add-non-attendance"
type input "add-document-name"
type input "add-new-project-sets"
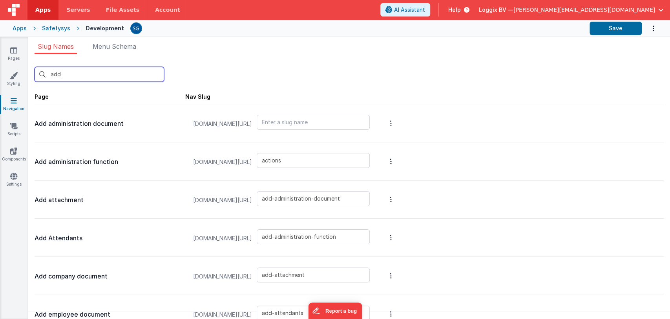
type input "add-resource-document"
type input "add-employee-action"
type input "add-new-employee-incident"
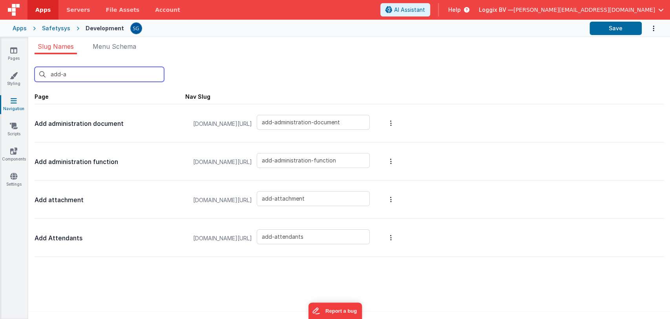
type input "add-at"
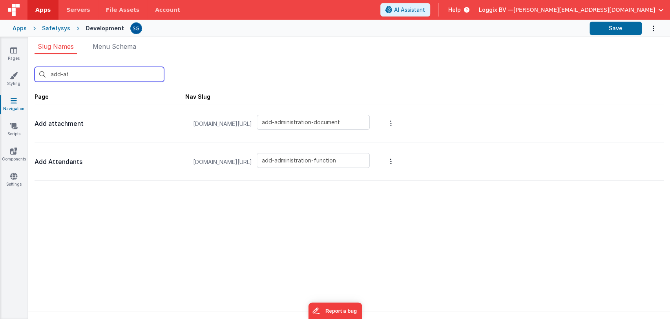
type input "add-attachment"
type input "add-attendants"
type input "add-att"
drag, startPoint x: 156, startPoint y: 220, endPoint x: 88, endPoint y: 139, distance: 105.6
click at [156, 220] on div "add-att New Slug Page Nav Slug Add attachment safetysystest.fmbetterforms.com/#…" at bounding box center [349, 188] width 642 height 269
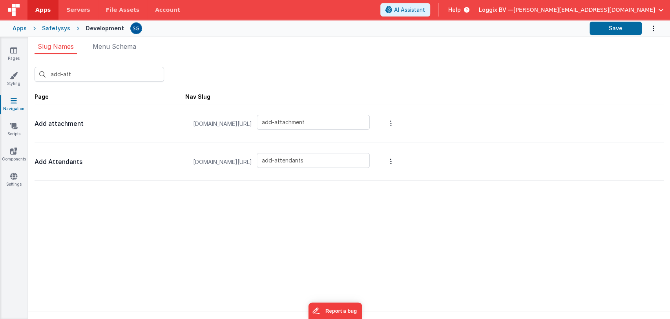
type input "add-attachment"
type input "add-attendants"
drag, startPoint x: 85, startPoint y: 127, endPoint x: 33, endPoint y: 124, distance: 51.6
click at [33, 124] on div "add-att New Slug Page Nav Slug Add attachment safetysystest.fmbetterforms.com/#…" at bounding box center [349, 188] width 642 height 269
copy p "Add attachment"
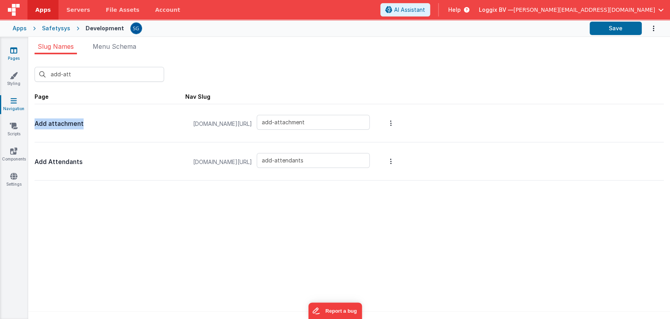
click at [16, 54] on link "Pages" at bounding box center [14, 54] width 28 height 16
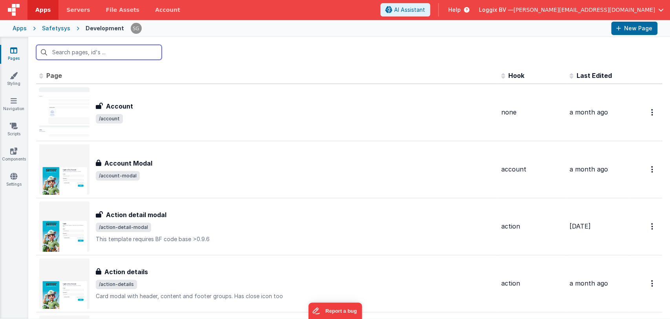
paste input "Add attachment"
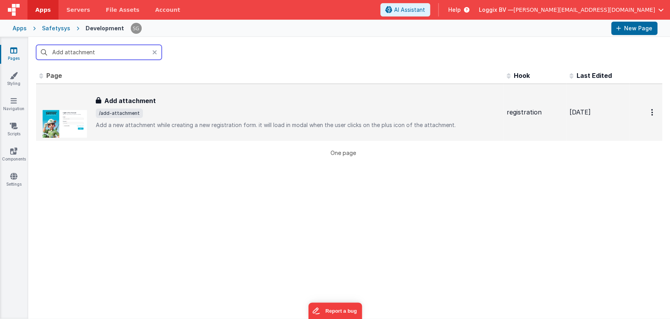
type input "Add attachment"
click at [132, 97] on h3 "Add attachment" at bounding box center [129, 100] width 51 height 9
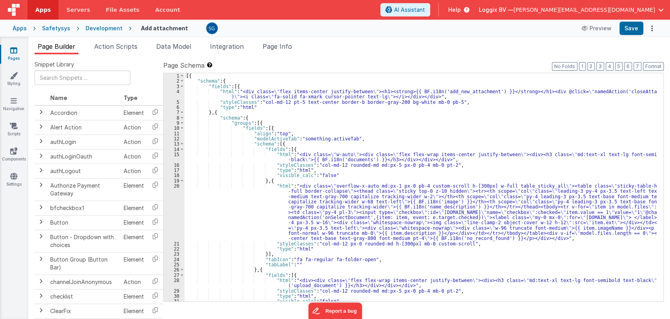
click at [458, 167] on div "[{ "schema" : { "fields" : [{ "html" : "<div class= \" flex items-center justif…" at bounding box center [421, 192] width 473 height 238
click at [459, 165] on div "[{ "schema" : { "fields" : [{ "html" : "<div class= \" flex items-center justif…" at bounding box center [421, 192] width 473 height 238
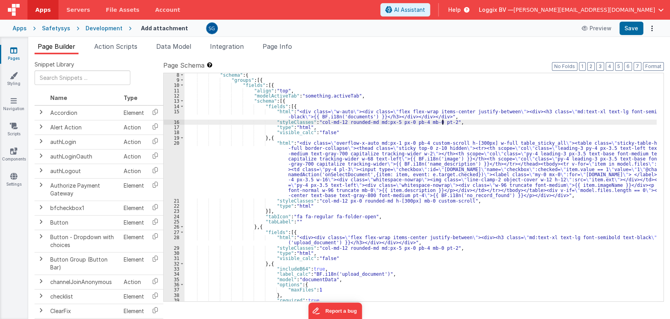
scroll to position [38, 0]
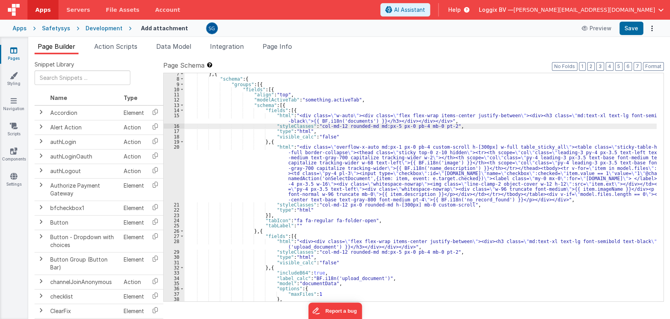
click at [300, 169] on div "} , { "schema" : { "groups" : [{ "fields" : [{ "align" : "top" , "modelActiveTa…" at bounding box center [421, 190] width 473 height 238
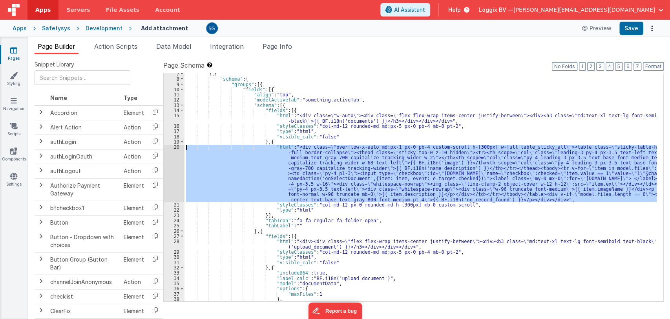
click at [175, 147] on div "20" at bounding box center [174, 173] width 21 height 58
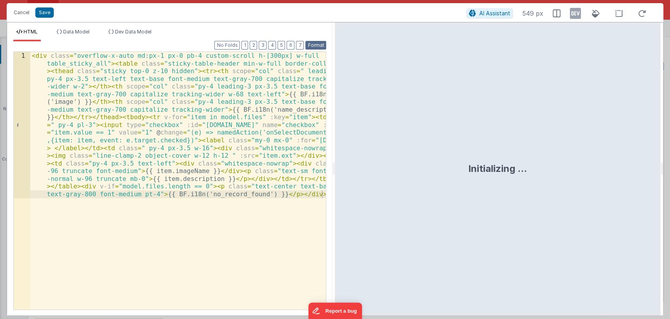
click at [313, 44] on button "Format" at bounding box center [316, 45] width 21 height 9
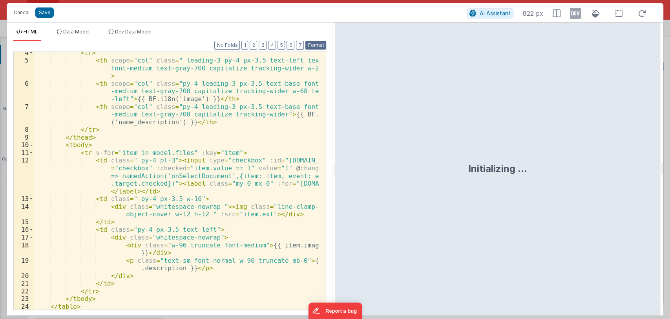
scroll to position [35, 0]
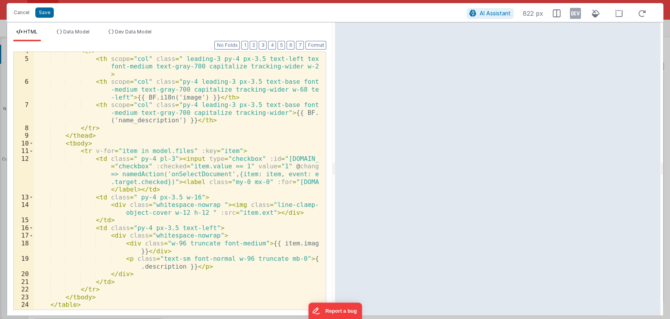
click at [312, 245] on div "< tr > < th scope = "col" class = " leading-3 py-4 px-3.5 text-left text-base f…" at bounding box center [177, 183] width 286 height 273
click at [38, 12] on button "Save" at bounding box center [44, 12] width 18 height 10
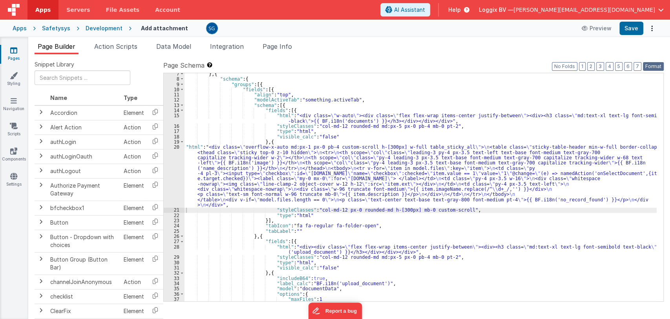
click at [647, 64] on button "Format" at bounding box center [653, 66] width 21 height 9
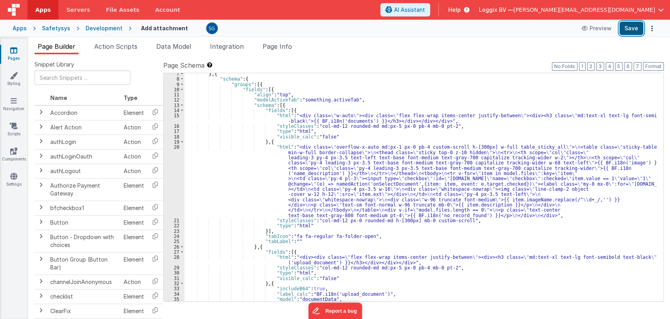
click at [638, 31] on button "Save" at bounding box center [632, 28] width 24 height 13
click at [13, 50] on icon at bounding box center [13, 50] width 7 height 8
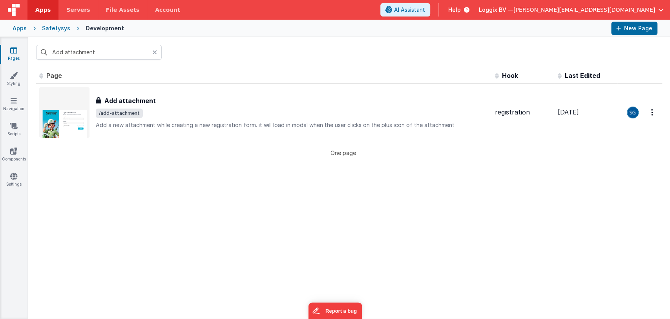
click at [154, 54] on icon at bounding box center [154, 52] width 5 height 6
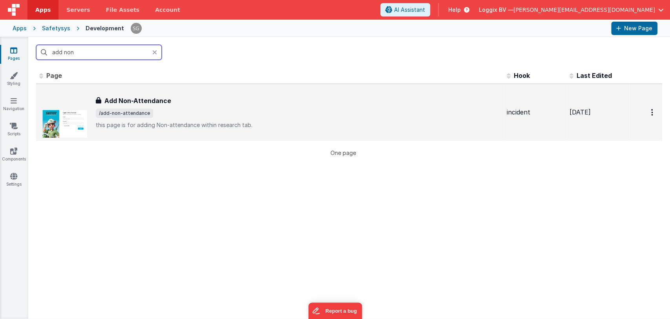
type input "add non"
click at [178, 108] on span "/add-non-attendance" at bounding box center [298, 112] width 405 height 9
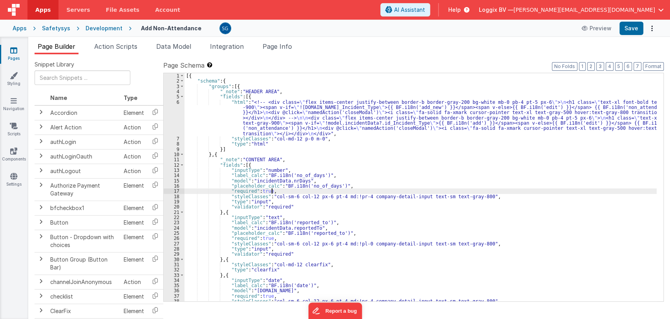
click at [345, 189] on div "[{ "schema" : { "groups" : [{ "_note" : "HEADER AREA" , "fields" : [{ "html" : …" at bounding box center [421, 192] width 473 height 238
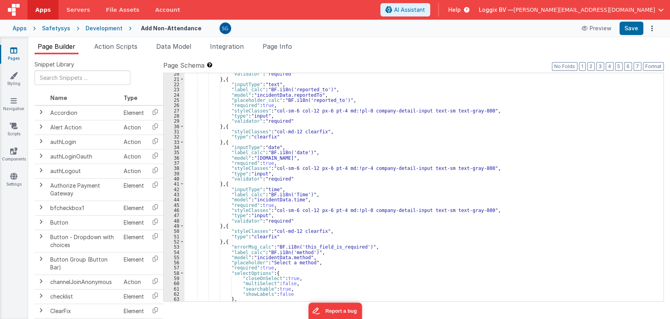
scroll to position [133, 0]
click at [223, 183] on div ""validator" : "required" } , { "inputType" : "text" , "label_calc" : "BF.i18n('…" at bounding box center [421, 190] width 473 height 238
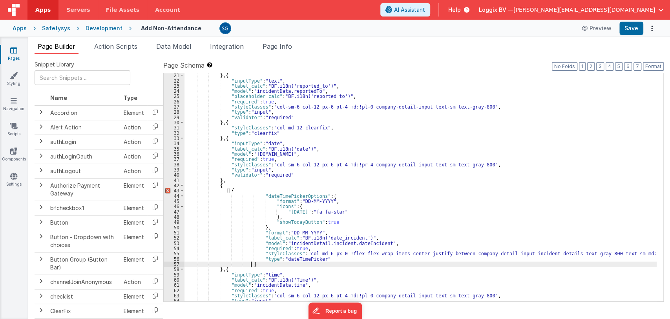
scroll to position [137, 0]
click at [228, 180] on div "} , { "inputType" : "text" , "label_calc" : "BF.i18n('reported_to')" , "model" …" at bounding box center [421, 192] width 473 height 238
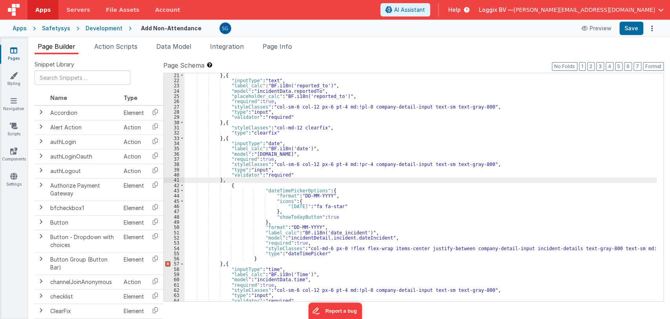
click at [258, 258] on div "} , { "inputType" : "text" , "label_calc" : "BF.i18n('reported_to')" , "model" …" at bounding box center [421, 192] width 473 height 238
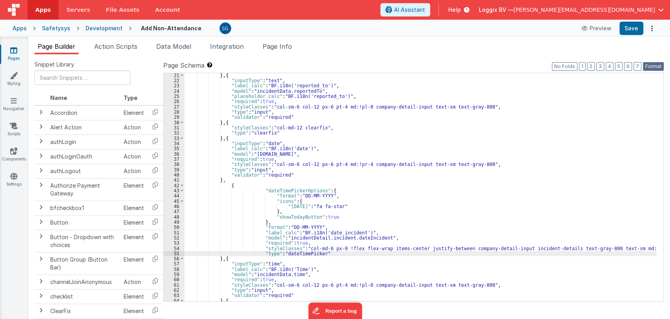
click at [653, 67] on button "Format" at bounding box center [653, 66] width 21 height 9
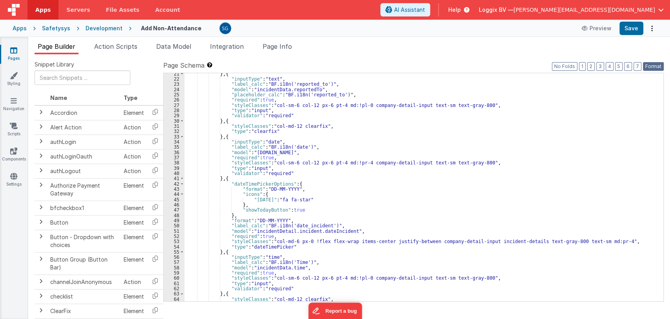
scroll to position [138, 0]
click at [294, 146] on div "} , { "inputType" : "text" , "label_calc" : "BF.i18n('reported_to')" , "model" …" at bounding box center [421, 190] width 473 height 238
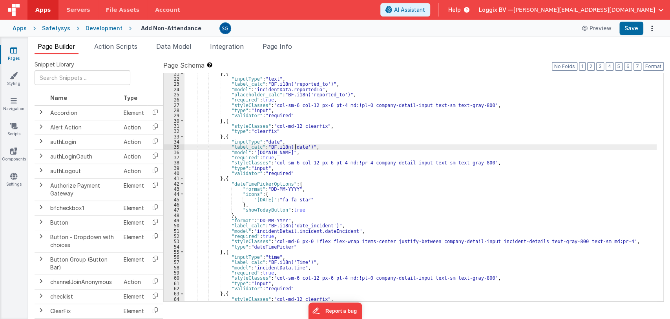
click at [294, 146] on div "} , { "inputType" : "text" , "label_calc" : "BF.i18n('reported_to')" , "model" …" at bounding box center [421, 190] width 473 height 238
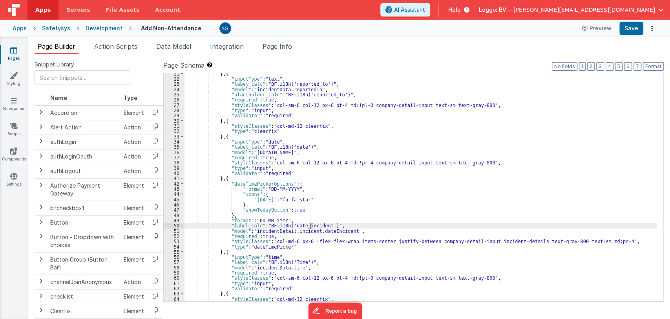
click at [311, 224] on div "} , { "inputType" : "text" , "label_calc" : "BF.i18n('reported_to')" , "model" …" at bounding box center [421, 190] width 473 height 238
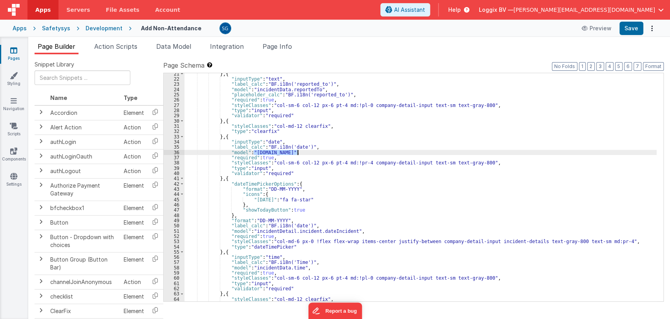
drag, startPoint x: 253, startPoint y: 151, endPoint x: 297, endPoint y: 153, distance: 44.0
click at [297, 153] on div "} , { "inputType" : "text" , "label_calc" : "BF.i18n('reported_to')" , "model" …" at bounding box center [421, 190] width 473 height 238
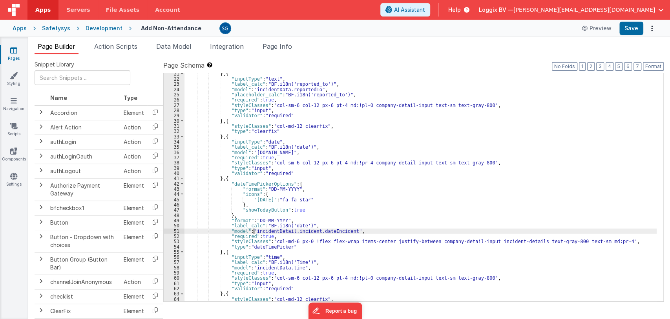
click at [254, 230] on div "} , { "inputType" : "text" , "label_calc" : "BF.i18n('reported_to')" , "model" …" at bounding box center [421, 190] width 473 height 238
click at [311, 229] on div "} , { "inputType" : "text" , "label_calc" : "BF.i18n('reported_to')" , "model" …" at bounding box center [421, 190] width 473 height 238
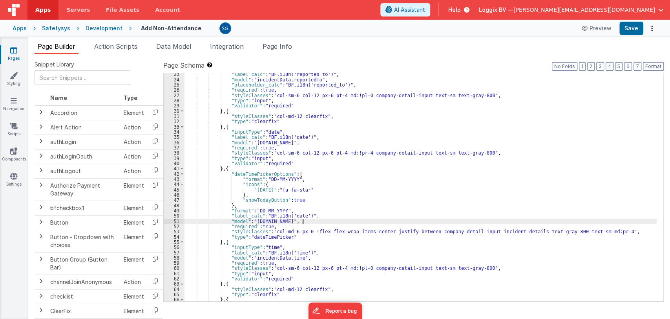
scroll to position [148, 0]
click at [220, 241] on div ""label_calc" : "BF.i18n('reported_to')" , "model" : "incidentData.reportedTo" ,…" at bounding box center [421, 190] width 473 height 238
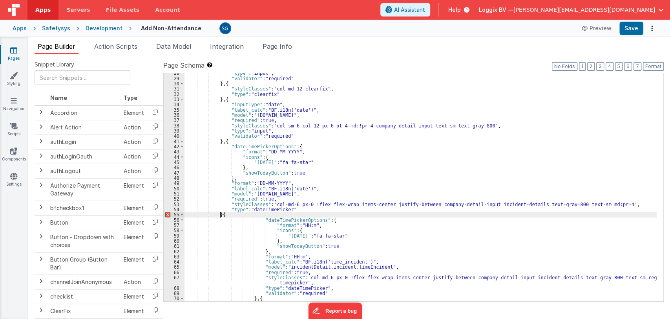
click at [220, 215] on div ""type" : "input" , "validator" : "required" } , { "styleClasses" : "col-md-12 c…" at bounding box center [421, 189] width 473 height 238
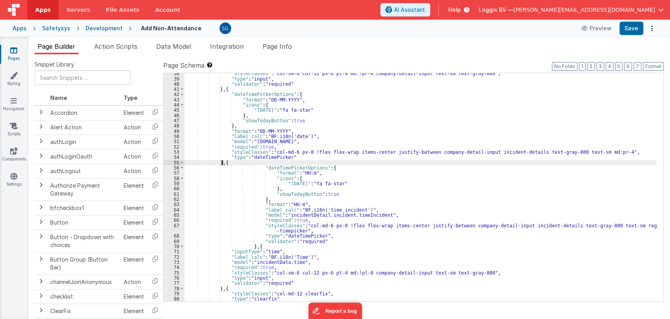
scroll to position [227, 0]
click at [658, 67] on button "Format" at bounding box center [653, 66] width 21 height 9
click at [357, 198] on div ""styleClasses" : "col-sm-6 col-12 px-6 pt-4 md:!pr-4 company-detail-input text-…" at bounding box center [421, 190] width 473 height 238
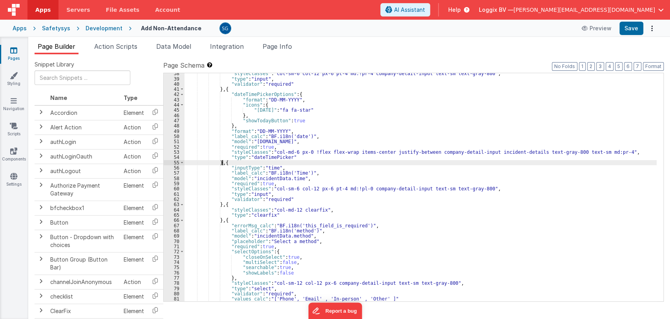
click at [222, 163] on div ""styleClasses" : "col-sm-6 col-12 px-6 pt-4 md:!pr-4 company-detail-input text-…" at bounding box center [421, 190] width 473 height 238
click at [227, 161] on div ""styleClasses" : "col-sm-6 col-12 px-6 pt-4 md:!pr-4 company-detail-input text-…" at bounding box center [421, 190] width 473 height 238
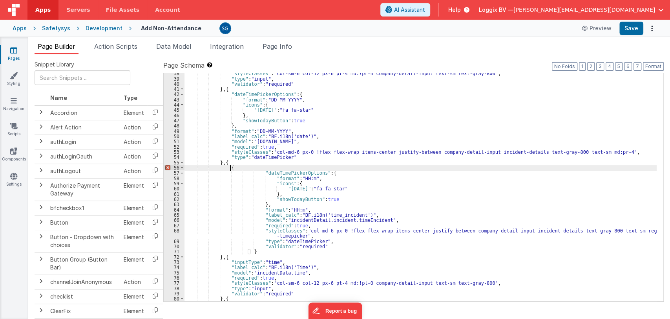
click at [234, 163] on div ""styleClasses" : "col-sm-6 col-12 px-6 pt-4 md:!pr-4 company-detail-input text-…" at bounding box center [421, 190] width 473 height 238
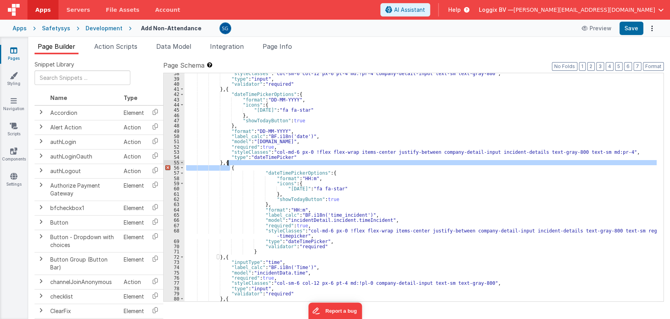
click at [234, 161] on div ""styleClasses" : "col-sm-6 col-12 px-6 pt-4 md:!pr-4 company-detail-input text-…" at bounding box center [421, 187] width 473 height 228
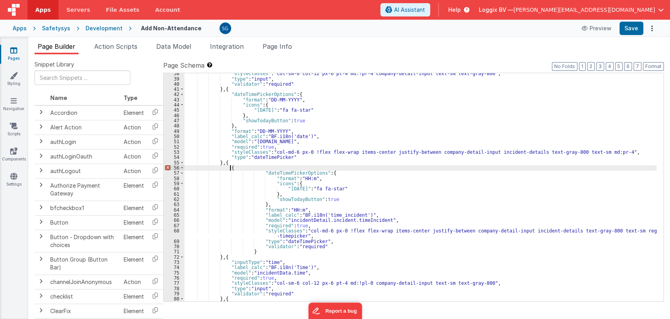
click at [234, 165] on div ""styleClasses" : "col-sm-6 col-12 px-6 pt-4 md:!pr-4 company-detail-input text-…" at bounding box center [421, 190] width 473 height 238
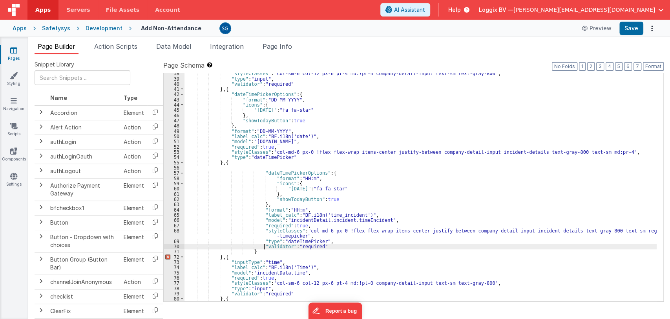
click at [264, 248] on div ""styleClasses" : "col-sm-6 col-12 px-6 pt-4 md:!pr-4 company-detail-input text-…" at bounding box center [421, 190] width 473 height 238
click at [263, 249] on div ""styleClasses" : "col-sm-6 col-12 px-6 pt-4 md:!pr-4 company-detail-input text-…" at bounding box center [421, 190] width 473 height 238
click at [648, 66] on button "Format" at bounding box center [653, 66] width 21 height 9
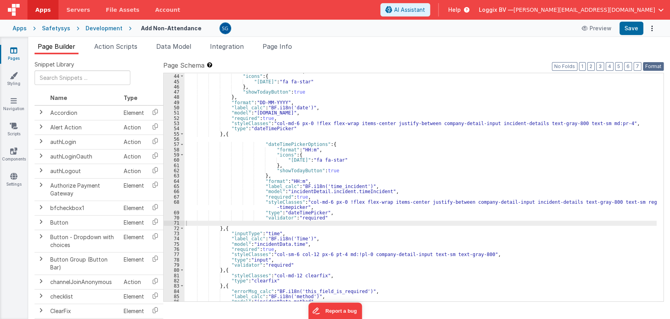
scroll to position [256, 0]
click at [294, 238] on div ""format" : "DD-MM-YYYY" , "icons" : { "today" : "fa fa-star" } , "showTodayButt…" at bounding box center [421, 187] width 473 height 238
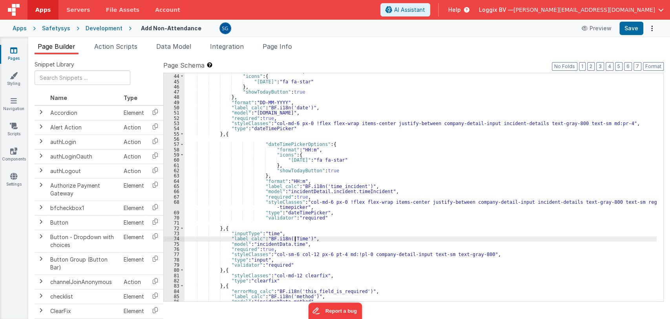
click at [294, 238] on div ""format" : "DD-MM-YYYY" , "icons" : { "today" : "fa fa-star" } , "showTodayButt…" at bounding box center [421, 187] width 473 height 238
click at [294, 240] on div ""format" : "DD-MM-YYYY" , "icons" : { "today" : "fa fa-star" } , "showTodayButt…" at bounding box center [421, 187] width 473 height 238
click at [294, 240] on div ""format" : "DD-MM-YYYY" , "icons" : { "today" : "fa fa-star" } , "showTodayButt…" at bounding box center [421, 187] width 473 height 228
click at [294, 240] on div ""format" : "DD-MM-YYYY" , "icons" : { "today" : "fa fa-star" } , "showTodayButt…" at bounding box center [421, 187] width 473 height 238
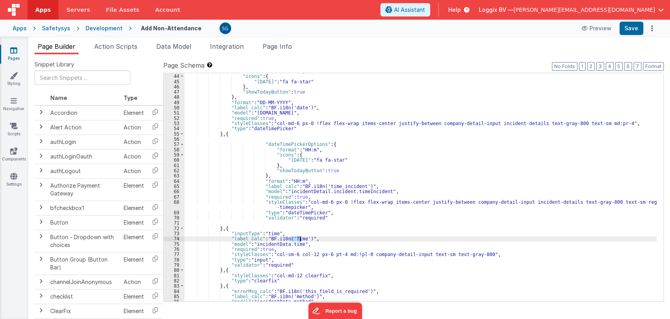
click at [333, 185] on div ""format" : "DD-MM-YYYY" , "icons" : { "today" : "fa fa-star" } , "showTodayButt…" at bounding box center [421, 187] width 473 height 238
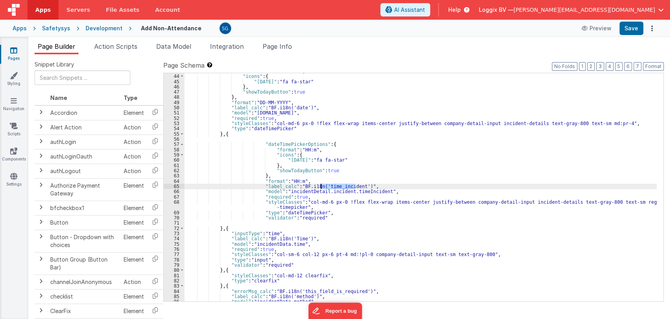
click at [333, 185] on div ""format" : "DD-MM-YYYY" , "icons" : { "today" : "fa fa-star" } , "showTodayButt…" at bounding box center [421, 187] width 473 height 238
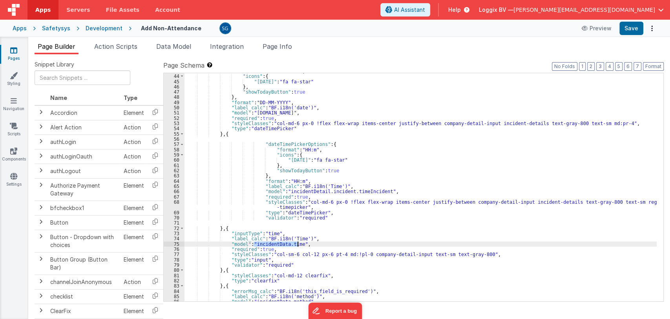
drag, startPoint x: 253, startPoint y: 244, endPoint x: 297, endPoint y: 244, distance: 44.4
click at [297, 244] on div ""format" : "DD-MM-YYYY" , "icons" : { "today" : "fa fa-star" } , "showTodayButt…" at bounding box center [421, 187] width 473 height 238
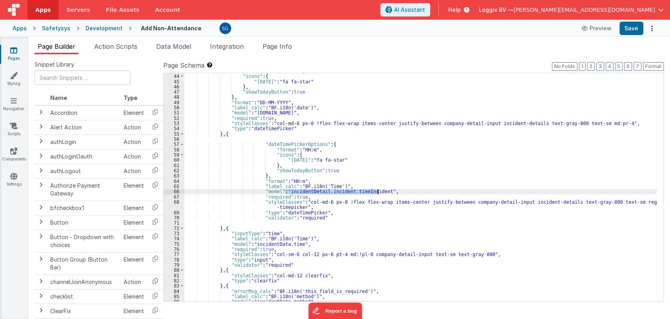
drag, startPoint x: 285, startPoint y: 191, endPoint x: 378, endPoint y: 190, distance: 93.1
click at [378, 190] on div ""format" : "DD-MM-YYYY" , "icons" : { "today" : "fa fa-star" } , "showTodayButt…" at bounding box center [421, 187] width 473 height 238
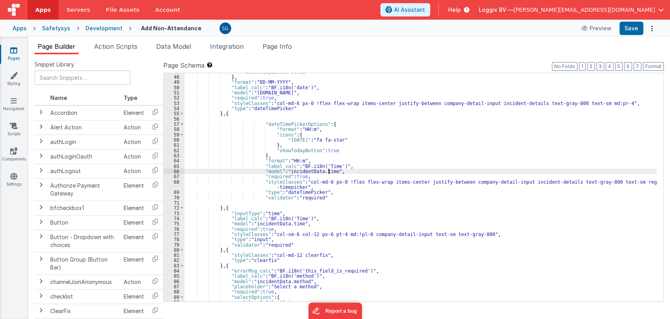
scroll to position [277, 0]
click at [650, 67] on button "Format" at bounding box center [653, 66] width 21 height 9
click at [634, 31] on button "Save" at bounding box center [632, 28] width 24 height 13
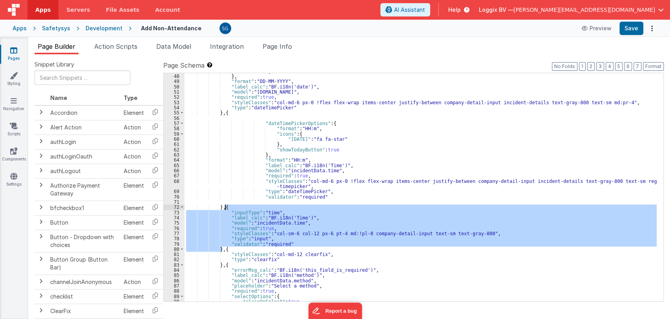
drag, startPoint x: 222, startPoint y: 249, endPoint x: 224, endPoint y: 208, distance: 40.9
click at [224, 208] on div ""showTodayButton" : true } , "format" : "DD-MM-YYYY" , "label_calc" : "BF.i18n(…" at bounding box center [421, 187] width 473 height 238
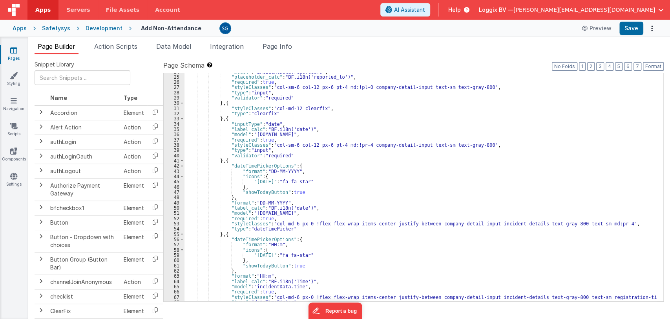
scroll to position [156, 0]
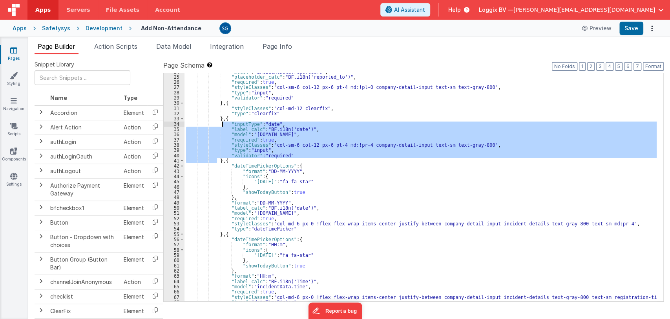
drag, startPoint x: 218, startPoint y: 160, endPoint x: 223, endPoint y: 121, distance: 39.9
click at [223, 121] on div ""model" : "incidentData.reportedTo" , "placeholder_calc" : "BF.i18n('reported_t…" at bounding box center [421, 188] width 473 height 238
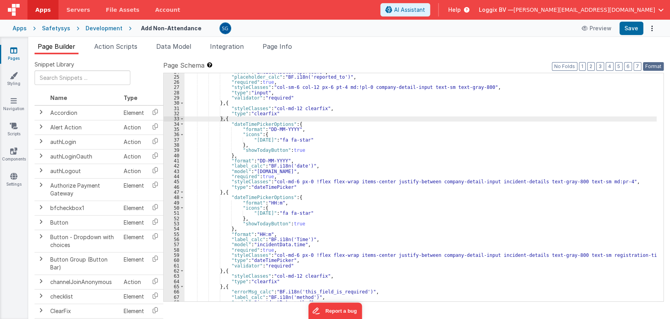
click at [652, 65] on button "Format" at bounding box center [653, 66] width 21 height 9
click at [636, 26] on button "Save" at bounding box center [632, 28] width 24 height 13
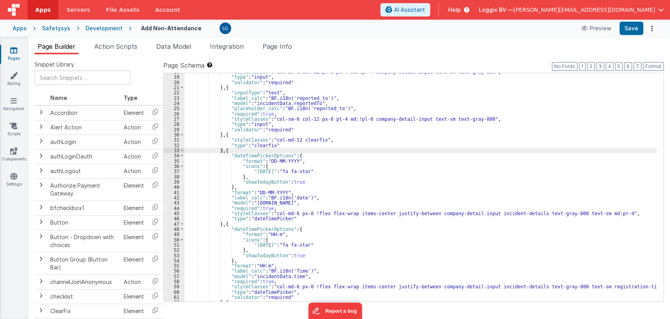
scroll to position [124, 0]
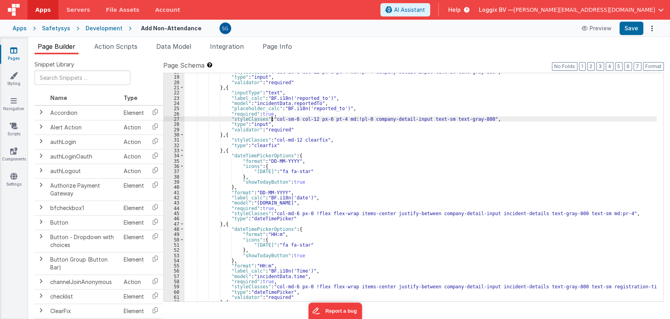
click at [271, 120] on div ""styleClasses" : "col-sm-6 col-12 px-6 pt-4 md:!pr-4 company-detail-input text-…" at bounding box center [421, 188] width 473 height 238
drag, startPoint x: 271, startPoint y: 118, endPoint x: 471, endPoint y: 118, distance: 199.5
click at [471, 118] on div ""styleClasses" : "col-sm-6 col-12 px-6 pt-4 md:!pr-4 company-detail-input text-…" at bounding box center [421, 188] width 473 height 238
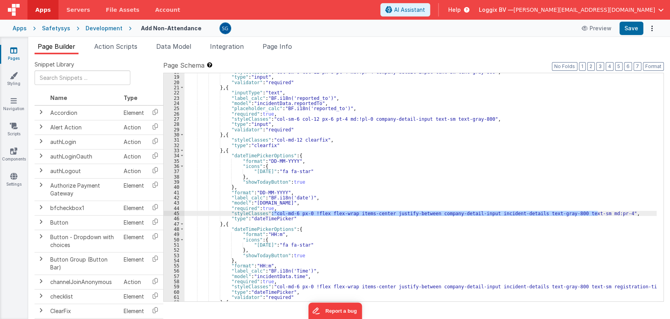
drag, startPoint x: 272, startPoint y: 212, endPoint x: 599, endPoint y: 212, distance: 326.8
click at [599, 212] on div ""styleClasses" : "col-sm-6 col-12 px-6 pt-4 md:!pr-4 company-detail-input text-…" at bounding box center [421, 188] width 473 height 238
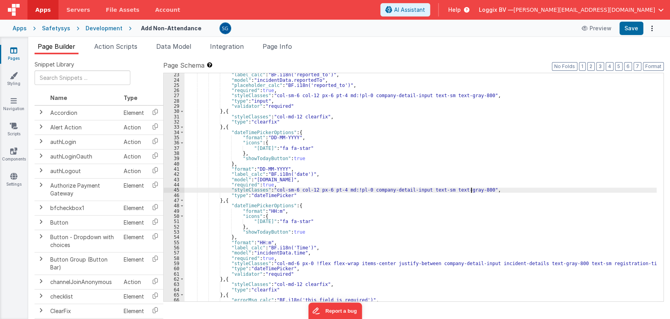
scroll to position [148, 0]
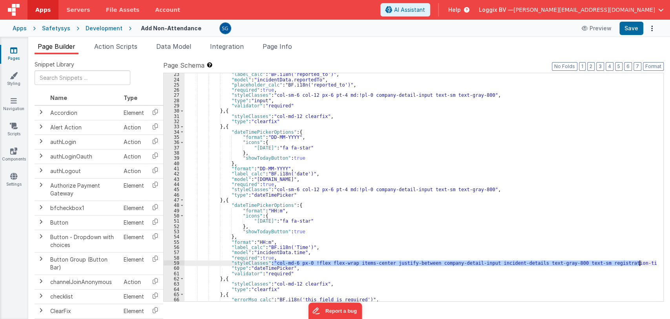
drag, startPoint x: 271, startPoint y: 262, endPoint x: 641, endPoint y: 263, distance: 369.2
click at [641, 263] on div ""label_calc" : "BF.i18n('reported_to')" , "model" : "incidentData.reportedTo" ,…" at bounding box center [421, 190] width 473 height 238
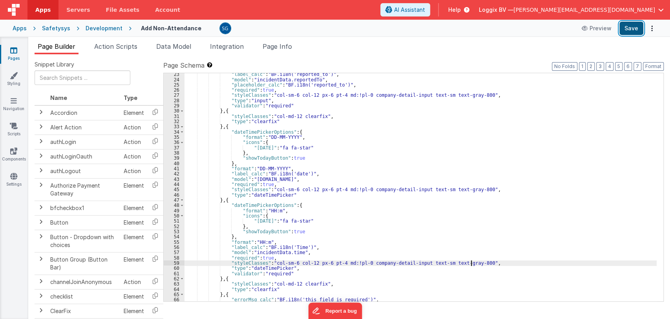
click at [630, 31] on button "Save" at bounding box center [632, 28] width 24 height 13
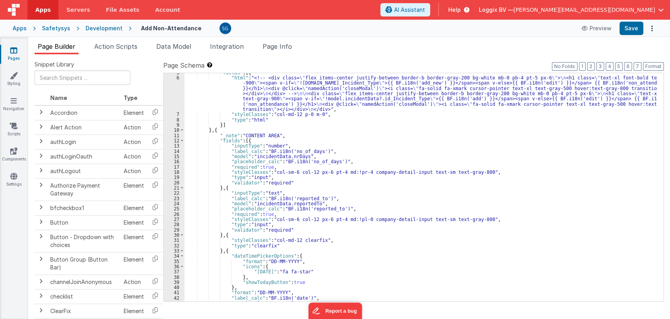
scroll to position [23, 0]
drag, startPoint x: 272, startPoint y: 173, endPoint x: 471, endPoint y: 172, distance: 199.5
click at [471, 172] on div ""fields" : [{ "html" : "<!-- <div class= \" flex items-center justify-between b…" at bounding box center [421, 190] width 473 height 238
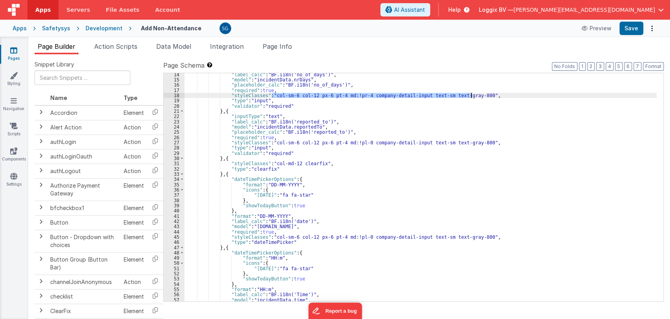
scroll to position [101, 0]
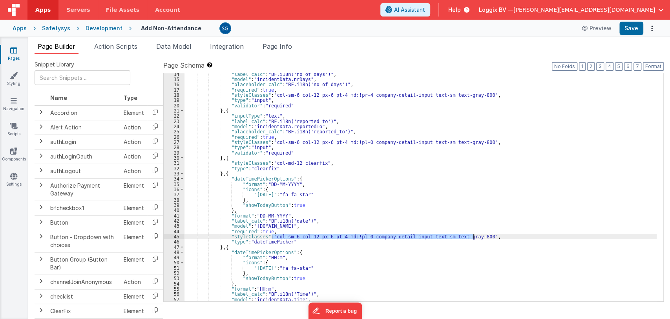
drag, startPoint x: 272, startPoint y: 235, endPoint x: 473, endPoint y: 238, distance: 200.7
click at [473, 238] on div ""label_calc" : "BF.i18n('no_of_days')" , "model" : "incidentData.nrDays" , "pla…" at bounding box center [421, 190] width 473 height 238
paste textarea
click at [505, 236] on div ""label_calc" : "BF.i18n('no_of_days')" , "model" : "incidentData.nrDays" , "pla…" at bounding box center [421, 190] width 473 height 238
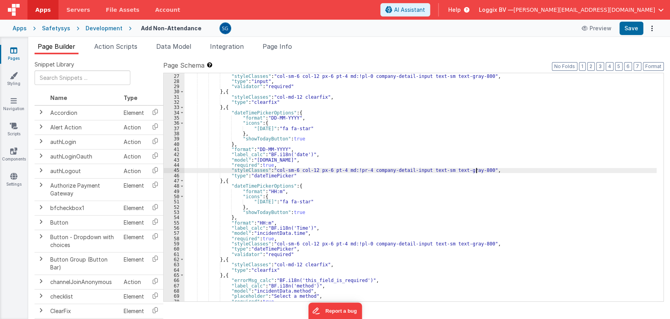
scroll to position [167, 0]
click at [637, 25] on button "Save" at bounding box center [632, 28] width 24 height 13
click at [334, 170] on div ""required" : true , "styleClasses" : "col-sm-6 col-12 px-6 pt-4 md:!pl-0 compan…" at bounding box center [421, 187] width 473 height 238
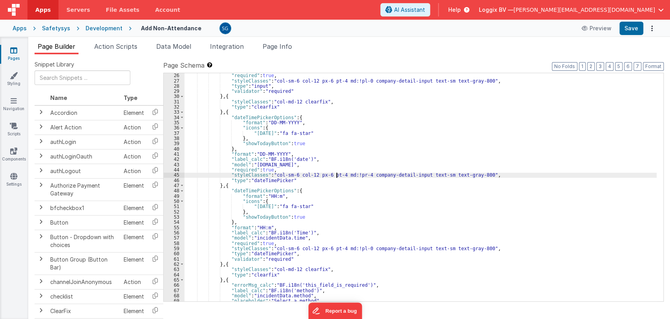
scroll to position [162, 0]
click at [336, 248] on div ""placeholder_calc" : "BF.i18n('reported_to')" , "required" : true , "styleClass…" at bounding box center [421, 187] width 473 height 238
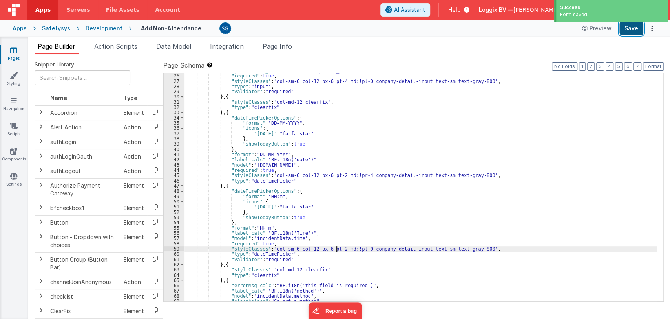
click at [633, 27] on button "Save" at bounding box center [632, 28] width 24 height 13
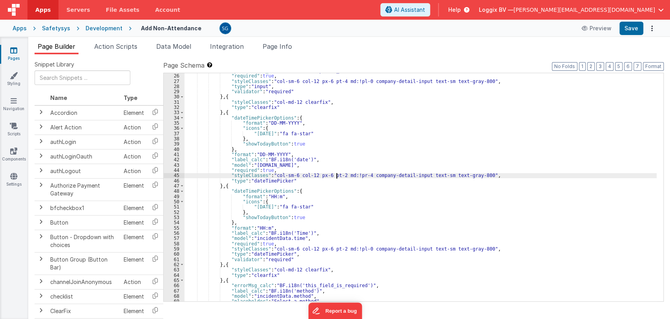
click at [337, 175] on div ""placeholder_calc" : "BF.i18n('reported_to')" , "required" : true , "styleClass…" at bounding box center [421, 187] width 473 height 238
click at [337, 248] on div ""placeholder_calc" : "BF.i18n('reported_to')" , "required" : true , "styleClass…" at bounding box center [421, 187] width 473 height 238
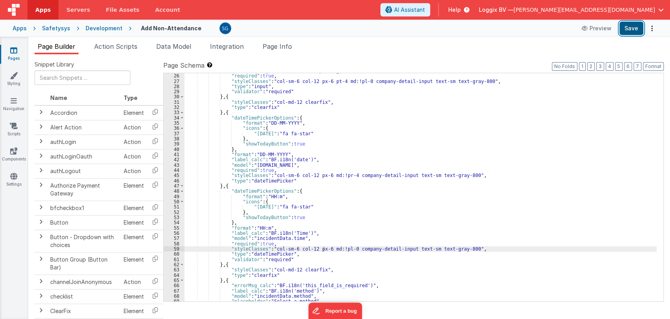
click at [643, 24] on button "Save" at bounding box center [632, 28] width 24 height 13
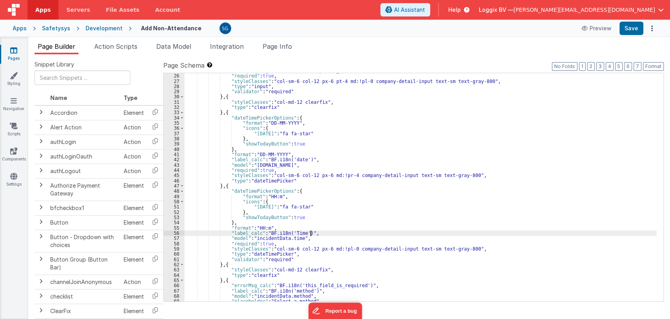
click at [312, 231] on div ""placeholder_calc" : "BF.i18n('reported_to')" , "required" : true , "styleClass…" at bounding box center [421, 187] width 473 height 238
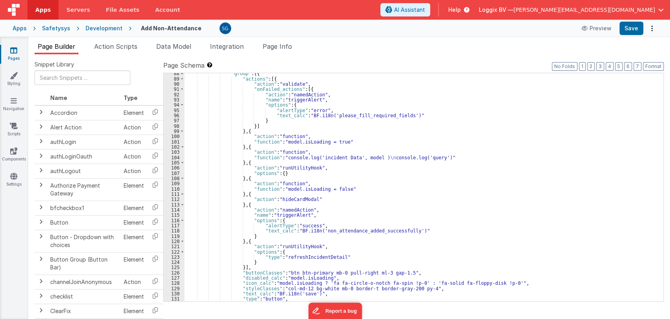
scroll to position [490, 0]
click at [357, 255] on div ""group" : [{ "actions" : [{ "action" : "validate" , "onFailed_actions" : [{ "ac…" at bounding box center [421, 189] width 473 height 238
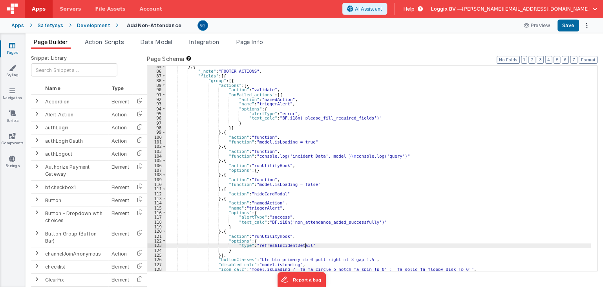
scroll to position [473, 0]
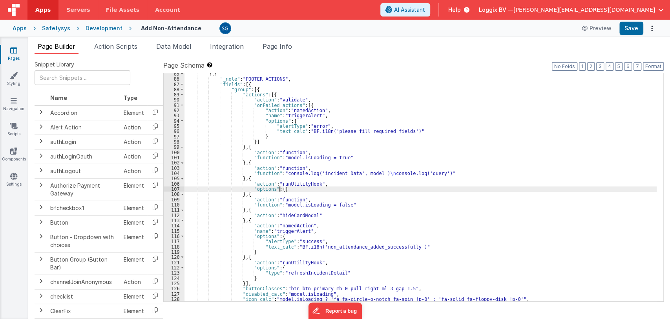
click at [279, 189] on div "} , { "_note" : "FOOTER ACTIONS" , "fields" : [{ "group" : [{ "actions" : [{ "a…" at bounding box center [421, 190] width 473 height 238
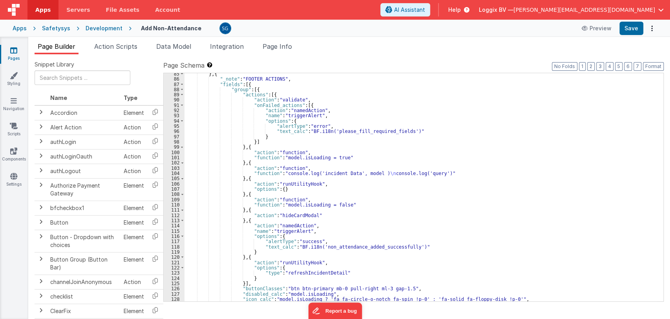
click at [279, 187] on div "} , { "_note" : "FOOTER ACTIONS" , "fields" : [{ "group" : [{ "actions" : [{ "a…" at bounding box center [421, 190] width 473 height 238
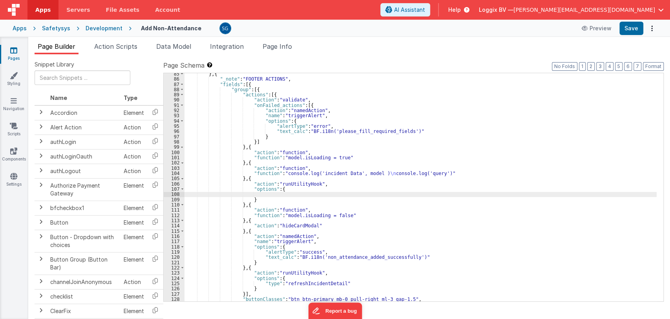
click at [268, 194] on div "} , { "_note" : "FOOTER ACTIONS" , "fields" : [{ "group" : [{ "actions" : [{ "a…" at bounding box center [421, 190] width 473 height 238
click at [267, 194] on div "} , { "_note" : "FOOTER ACTIONS" , "fields" : [{ "group" : [{ "actions" : [{ "a…" at bounding box center [421, 190] width 473 height 238
click at [308, 195] on div "} , { "_note" : "FOOTER ACTIONS" , "fields" : [{ "group" : [{ "actions" : [{ "a…" at bounding box center [421, 190] width 473 height 238
click at [335, 193] on div "} , { "_note" : "FOOTER ACTIONS" , "fields" : [{ "group" : [{ "actions" : [{ "a…" at bounding box center [421, 190] width 473 height 238
click at [319, 189] on div "} , { "_note" : "FOOTER ACTIONS" , "fields" : [{ "group" : [{ "actions" : [{ "a…" at bounding box center [421, 190] width 473 height 238
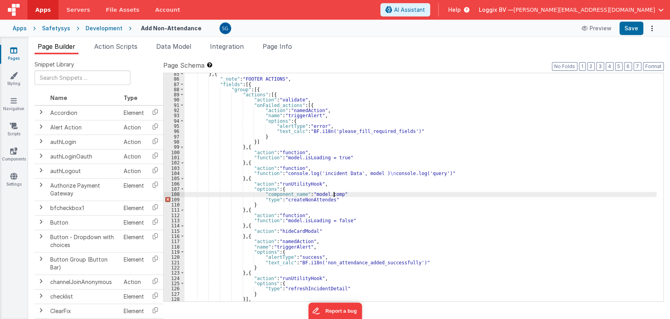
click at [330, 194] on div "} , { "_note" : "FOOTER ACTIONS" , "fields" : [{ "group" : [{ "actions" : [{ "a…" at bounding box center [421, 190] width 473 height 238
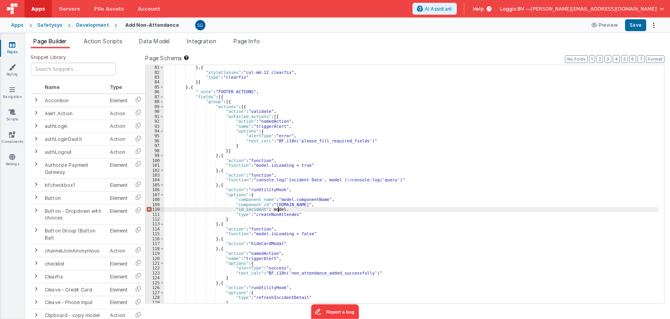
scroll to position [467, 0]
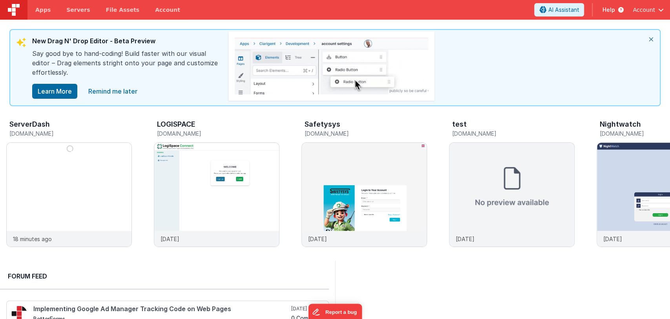
click at [650, 39] on icon "close" at bounding box center [651, 39] width 17 height 19
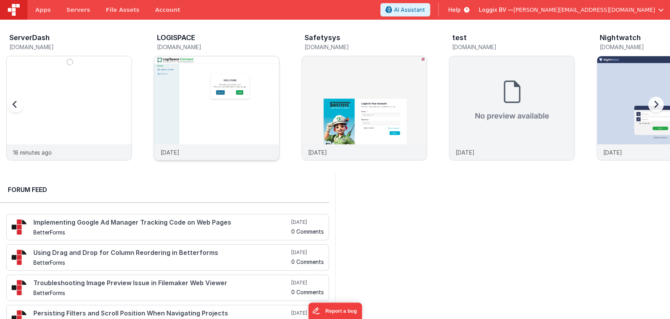
click at [210, 106] on img at bounding box center [216, 118] width 125 height 125
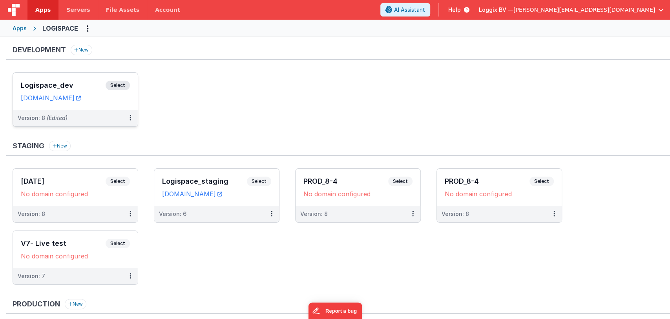
click at [65, 86] on h3 "Logispace_dev" at bounding box center [63, 85] width 85 height 8
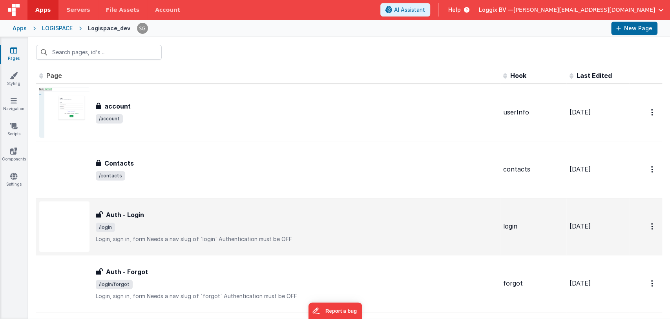
click at [128, 223] on span "/login" at bounding box center [296, 226] width 401 height 9
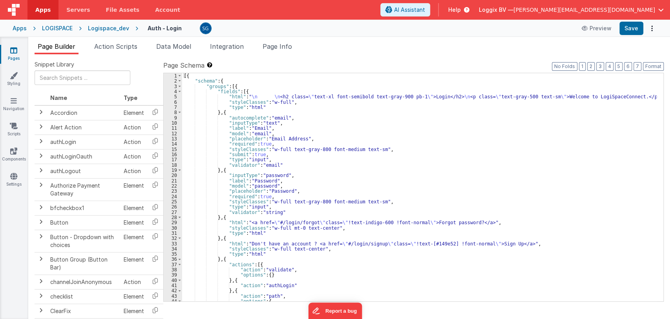
click at [388, 198] on div "[{ "schema" : { "groups" : [{ "fields" : [{ "html" : " \n \n <h2 class= \" text…" at bounding box center [419, 192] width 475 height 238
click at [384, 202] on div "[{ "schema" : { "groups" : [{ "fields" : [{ "html" : " \n \n <h2 class= \" text…" at bounding box center [419, 192] width 475 height 238
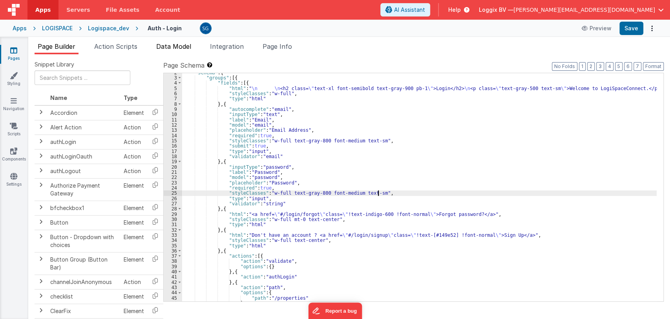
scroll to position [7, 0]
click at [119, 46] on span "Action Scripts" at bounding box center [115, 46] width 43 height 8
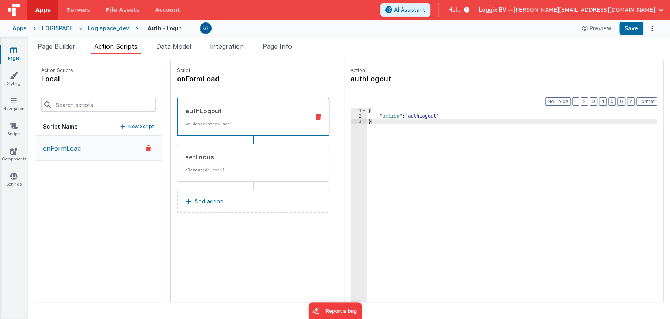
click at [62, 150] on p "onFormLoad" at bounding box center [59, 147] width 43 height 9
click at [211, 161] on div "setFocus elementId : email" at bounding box center [241, 162] width 126 height 21
click at [195, 124] on p "No description set" at bounding box center [244, 124] width 118 height 6
click at [61, 45] on span "Page Builder" at bounding box center [57, 46] width 38 height 8
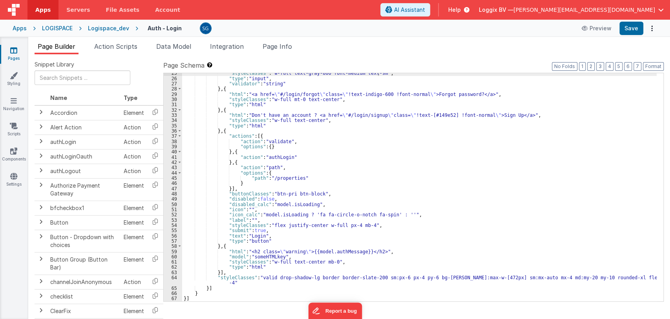
scroll to position [128, 0]
click at [15, 55] on link "Pages" at bounding box center [14, 54] width 28 height 16
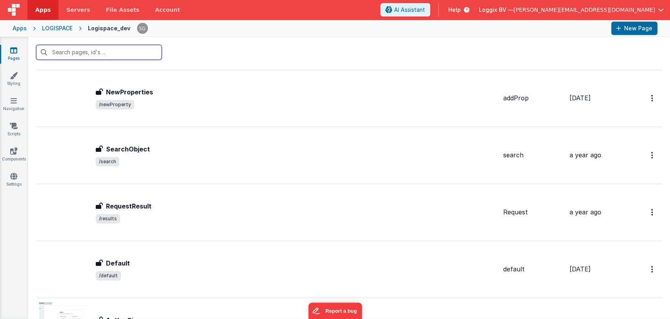
scroll to position [632, 0]
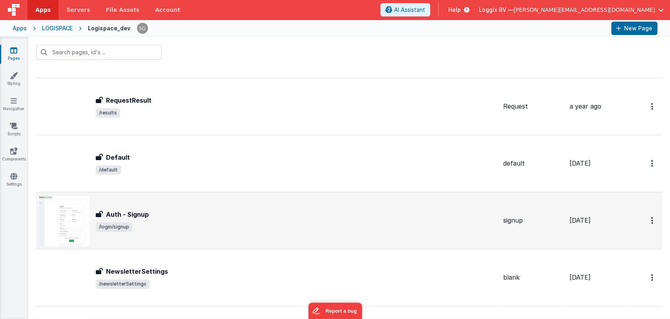
click at [166, 223] on span "/login/signup" at bounding box center [296, 226] width 401 height 9
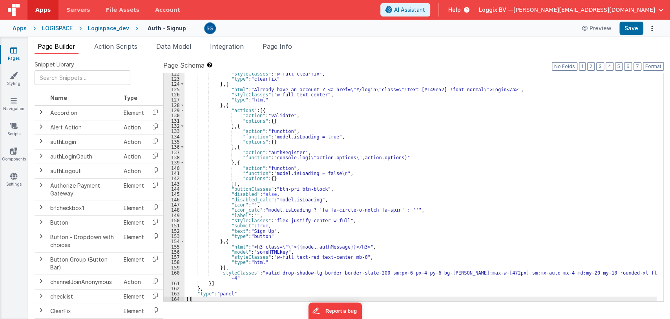
scroll to position [641, 0]
click at [115, 44] on span "Action Scripts" at bounding box center [115, 46] width 43 height 8
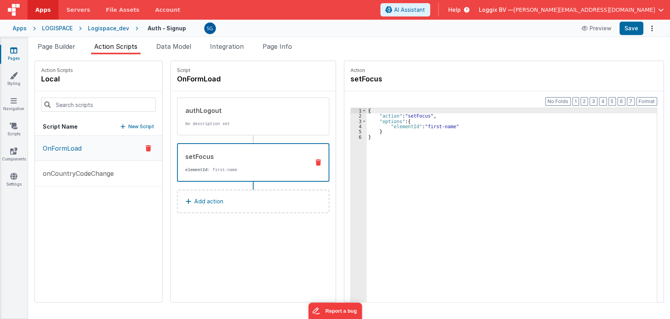
click at [263, 155] on div "setFocus" at bounding box center [244, 156] width 118 height 9
click at [193, 121] on p "No description set" at bounding box center [244, 124] width 119 height 6
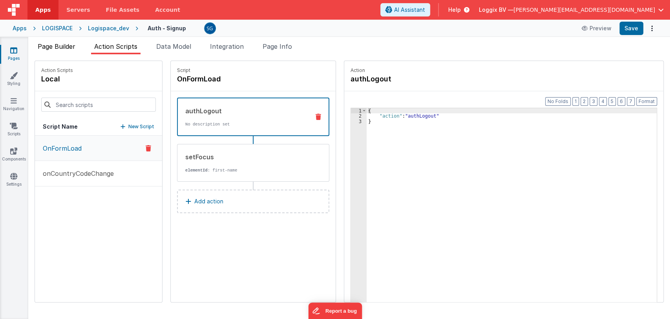
click at [57, 49] on span "Page Builder" at bounding box center [57, 46] width 38 height 8
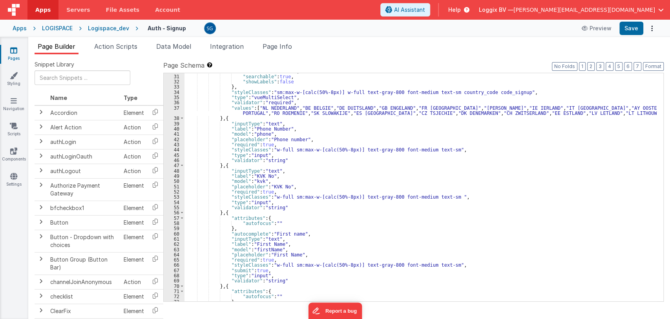
scroll to position [156, 0]
click at [380, 180] on div ""multiSelect" : false , "searchable" : true , "showLabels" : false } , "styleCl…" at bounding box center [421, 187] width 473 height 238
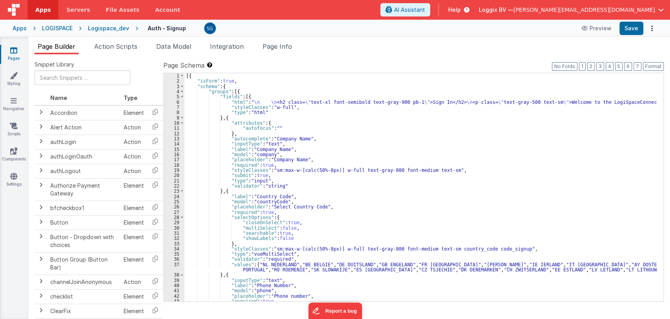
scroll to position [0, 0]
click at [356, 207] on div "[{ "isForm" : true , "schema" : { "groups" : [{ "fields" : [{ "html" : " \n \n …" at bounding box center [421, 192] width 473 height 238
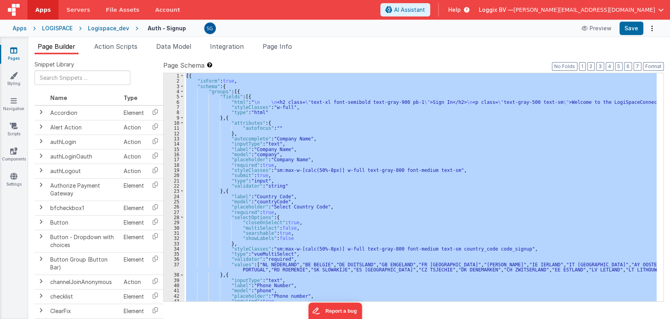
click at [346, 208] on div "[{ "isForm" : true , "schema" : { "groups" : [{ "fields" : [{ "html" : " \n \n …" at bounding box center [421, 187] width 473 height 228
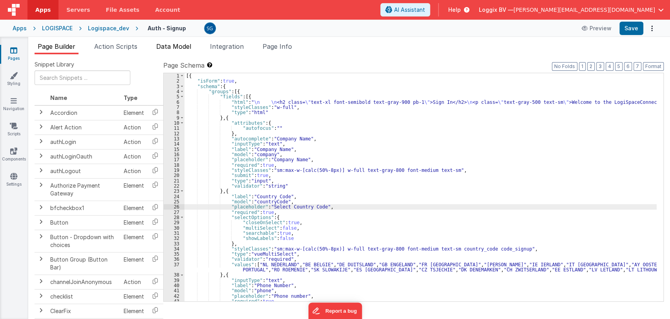
click at [167, 48] on span "Data Model" at bounding box center [173, 46] width 35 height 8
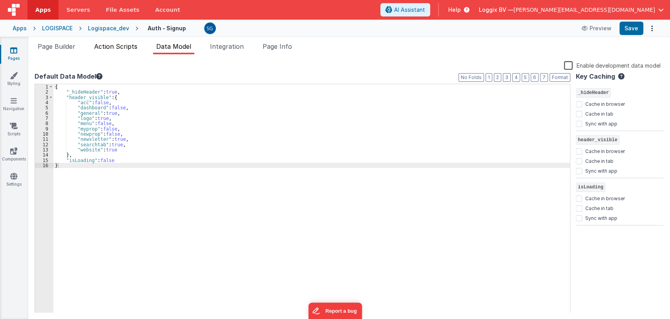
click at [121, 44] on span "Action Scripts" at bounding box center [115, 46] width 43 height 8
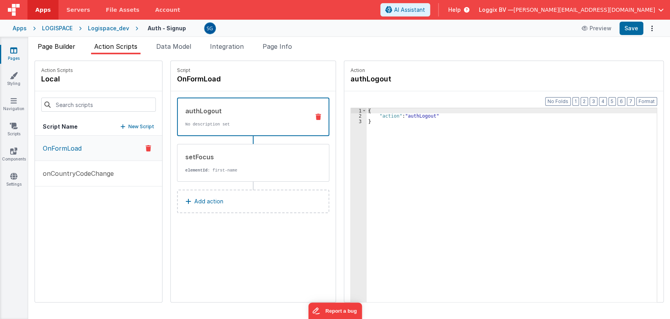
click at [60, 46] on span "Page Builder" at bounding box center [57, 46] width 38 height 8
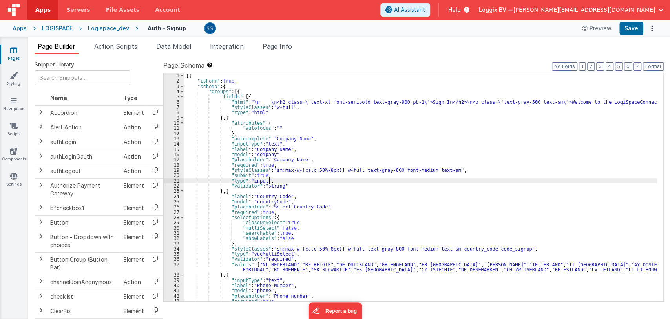
click at [319, 181] on div "[{ "isForm" : true , "schema" : { "groups" : [{ "fields" : [{ "html" : " \n \n …" at bounding box center [421, 192] width 473 height 238
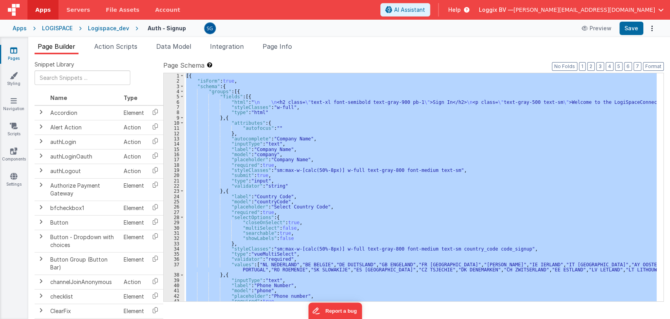
click at [247, 109] on div "[{ "isForm" : true , "schema" : { "groups" : [{ "fields" : [{ "html" : " \n \n …" at bounding box center [421, 187] width 473 height 228
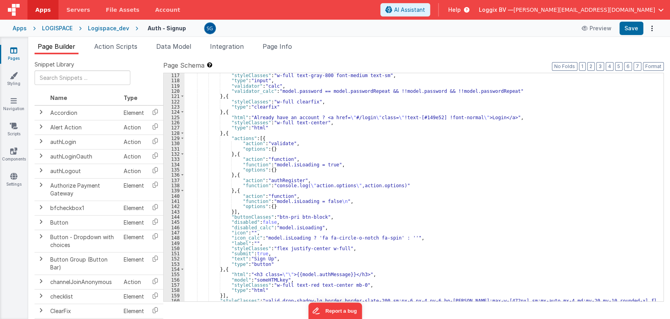
scroll to position [641, 0]
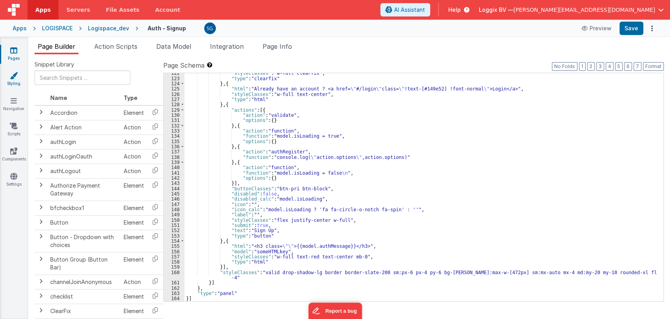
click at [11, 76] on icon at bounding box center [14, 75] width 8 height 8
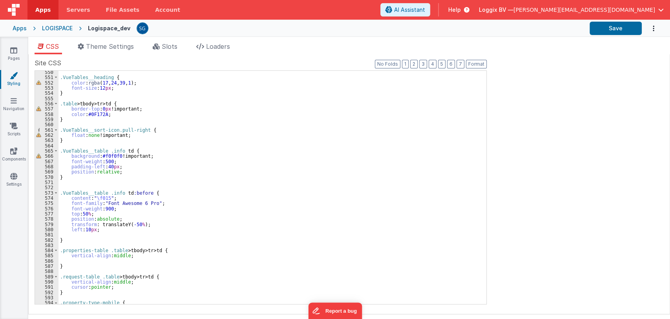
scroll to position [2876, 0]
click at [110, 44] on span "Theme Settings" at bounding box center [110, 46] width 48 height 8
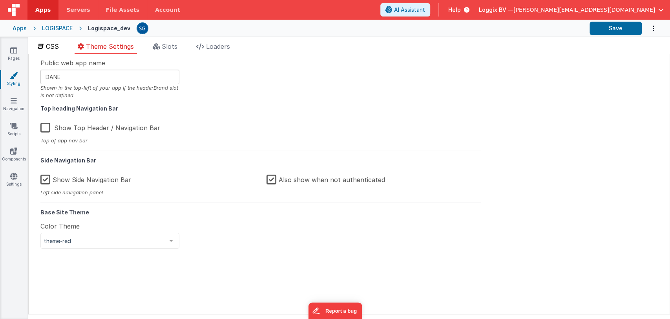
click at [52, 46] on span "CSS" at bounding box center [52, 46] width 13 height 8
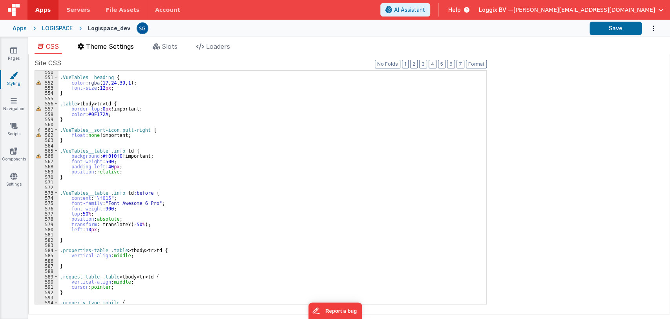
click at [90, 46] on span "Theme Settings" at bounding box center [110, 46] width 48 height 8
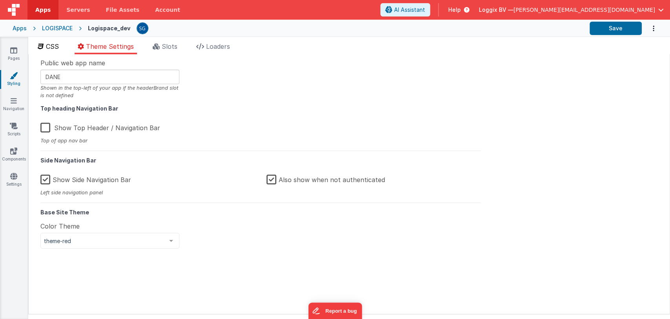
click at [59, 46] on span "CSS" at bounding box center [52, 46] width 13 height 8
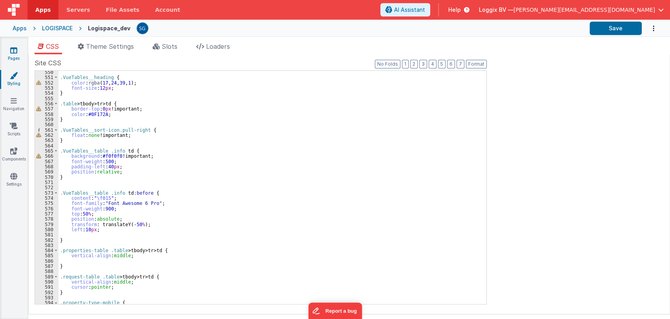
click at [11, 57] on link "Pages" at bounding box center [14, 54] width 28 height 16
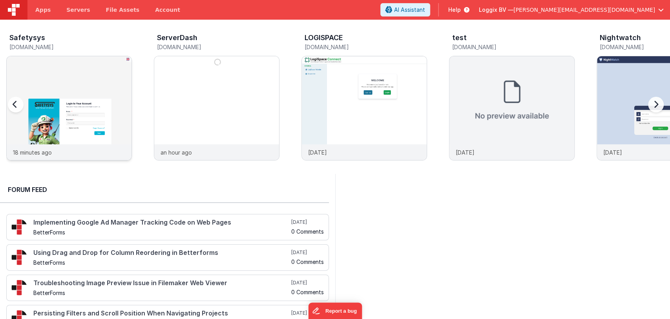
click at [81, 103] on img at bounding box center [69, 118] width 125 height 125
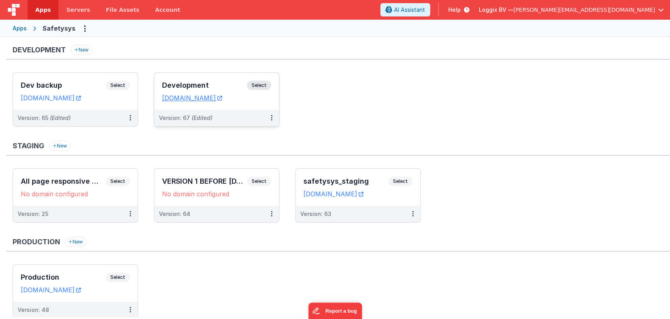
click at [191, 79] on div "Development Select URLs [DOMAIN_NAME]" at bounding box center [216, 91] width 125 height 37
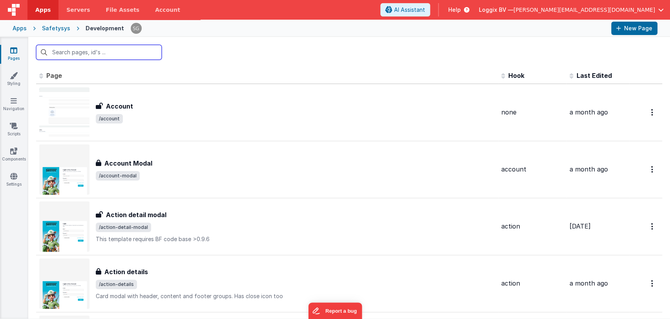
click at [88, 54] on input "text" at bounding box center [99, 52] width 126 height 15
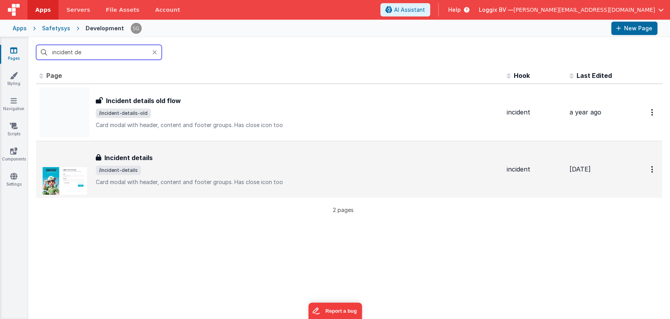
type input "incident de"
click at [175, 153] on div "Incident details" at bounding box center [298, 157] width 405 height 9
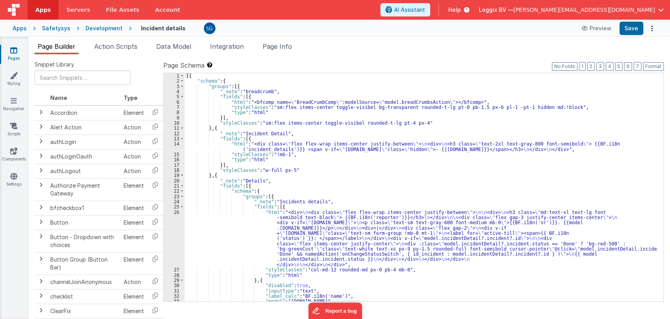
click at [341, 205] on div "[{ "schema" : { "groups" : [{ "_note" : "breadcrumb" , "fields" : [{ "html" : "…" at bounding box center [421, 192] width 473 height 238
click at [332, 199] on div "[{ "schema" : { "groups" : [{ "_note" : "breadcrumb" , "fields" : [{ "html" : "…" at bounding box center [421, 192] width 473 height 238
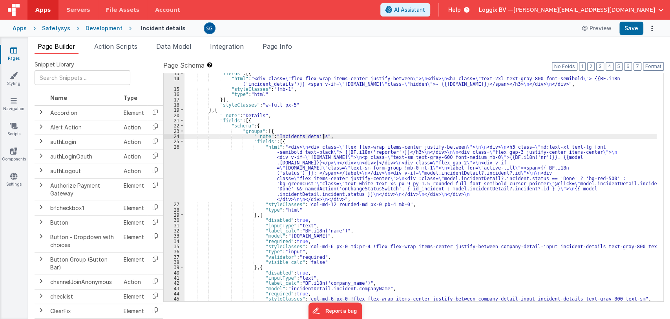
scroll to position [66, 0]
click at [390, 236] on div ""fields" : [{ "html" : "<div class= \" flex flex-wrap items-center justify-betw…" at bounding box center [421, 189] width 473 height 238
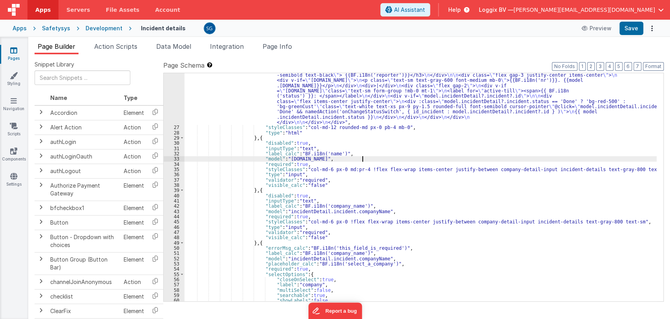
scroll to position [142, 0]
click at [366, 193] on div ""html" : "<div> \n <div class= \" flex flex-wrap items-center justify-between \…" at bounding box center [421, 212] width 473 height 291
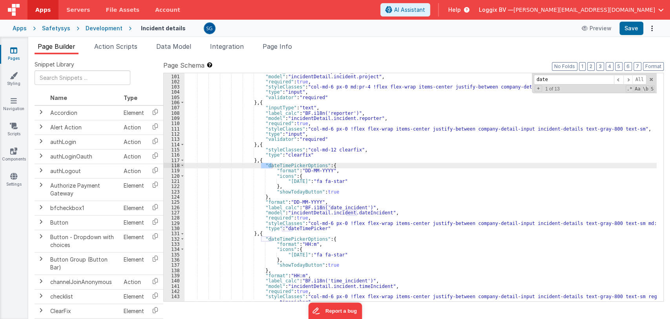
scroll to position [582, 0]
type input "date"
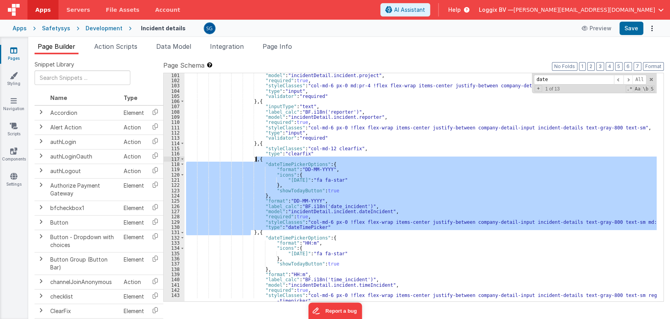
drag, startPoint x: 251, startPoint y: 231, endPoint x: 257, endPoint y: 161, distance: 70.6
click at [257, 161] on div ""model" : "incidentDetail.incident.project" , "required" : true , "styleClasses…" at bounding box center [421, 192] width 473 height 238
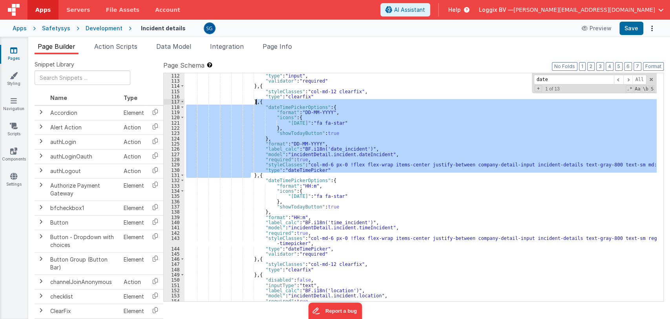
scroll to position [639, 0]
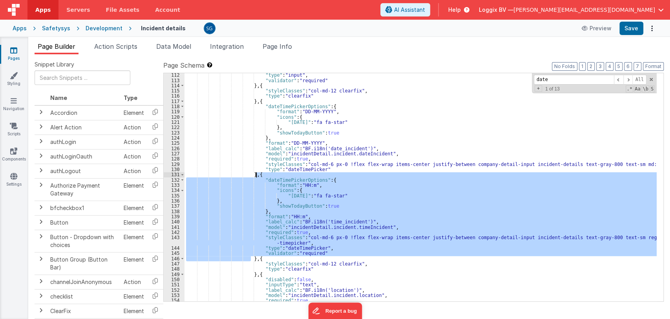
drag, startPoint x: 250, startPoint y: 258, endPoint x: 257, endPoint y: 174, distance: 85.1
click at [257, 174] on div ""type" : "input" , "validator" : "required" } , { "styleClasses" : "col-md-12 c…" at bounding box center [421, 191] width 473 height 238
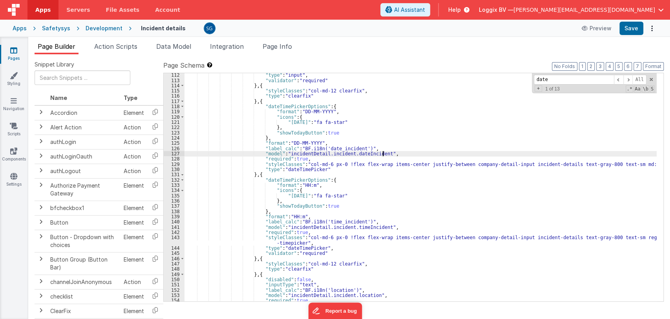
click at [382, 152] on div ""type" : "input" , "validator" : "required" } , { "styleClasses" : "col-md-12 c…" at bounding box center [421, 191] width 473 height 238
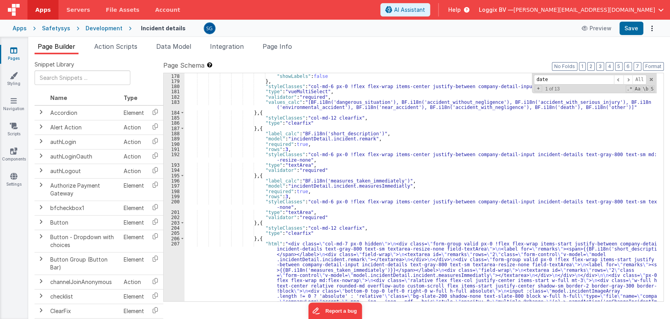
scroll to position [992, 0]
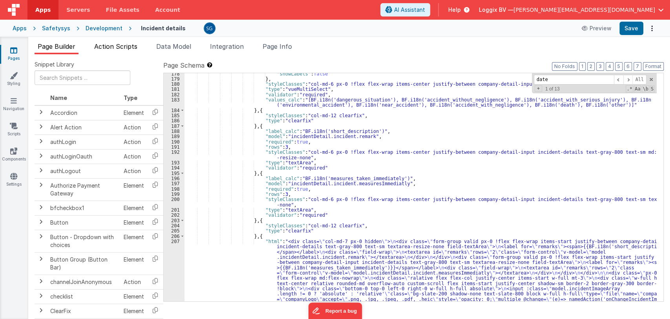
click at [124, 45] on span "Action Scripts" at bounding box center [115, 46] width 43 height 8
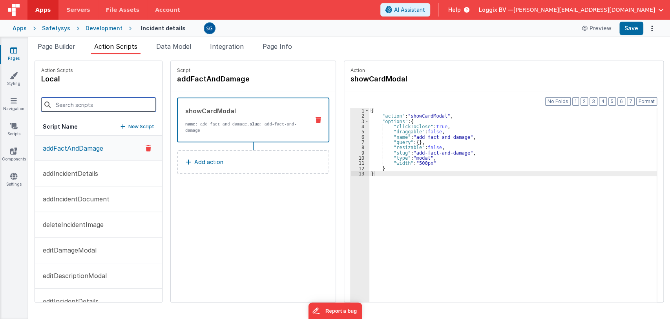
click at [81, 104] on input at bounding box center [98, 104] width 115 height 14
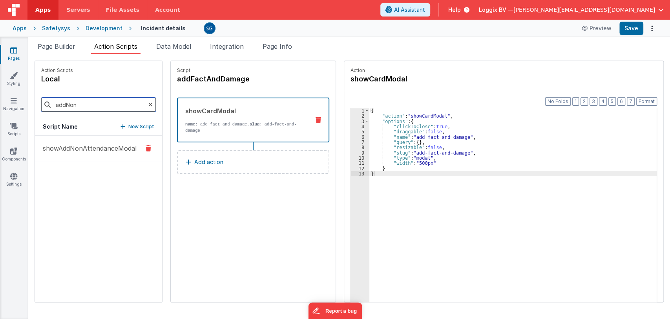
type input "addNon"
click at [73, 154] on button "showAddNonAttendanceModal" at bounding box center [98, 149] width 127 height 26
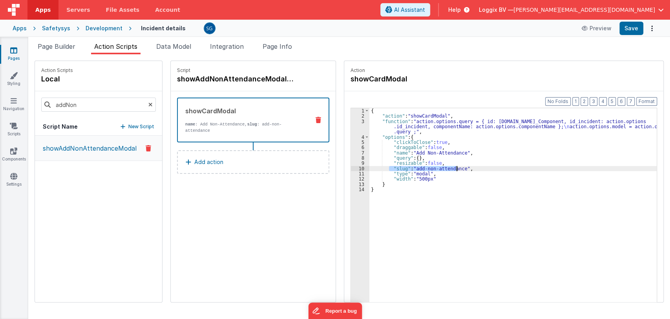
drag, startPoint x: 386, startPoint y: 167, endPoint x: 452, endPoint y: 167, distance: 66.4
click at [452, 167] on div "{ "action" : "showCardModal" , "function" : "action.options.query = { id: actio…" at bounding box center [514, 222] width 289 height 229
click at [467, 168] on div "{ "action" : "showCardModal" , "function" : "action.options.query = { id: actio…" at bounding box center [514, 222] width 289 height 229
drag, startPoint x: 467, startPoint y: 168, endPoint x: 388, endPoint y: 169, distance: 79.4
click at [388, 169] on div "{ "action" : "showCardModal" , "function" : "action.options.query = { id: actio…" at bounding box center [514, 222] width 289 height 229
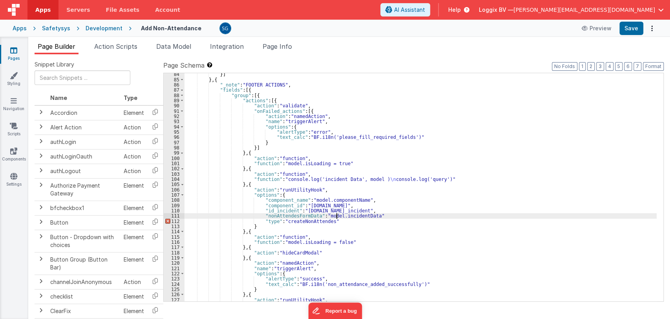
click at [381, 215] on div "}] } , { "_note" : "FOOTER ACTIONS" , "fields" : [{ "group" : [{ "actions" : [{…" at bounding box center [421, 190] width 473 height 238
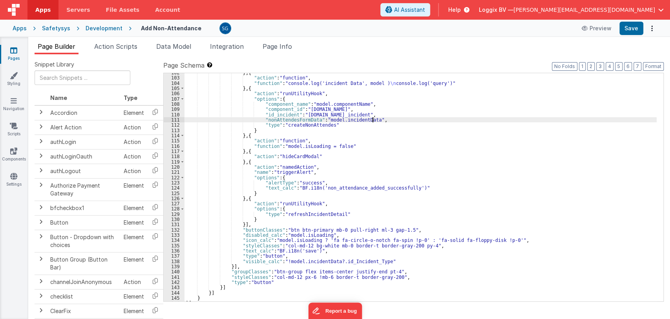
scroll to position [563, 0]
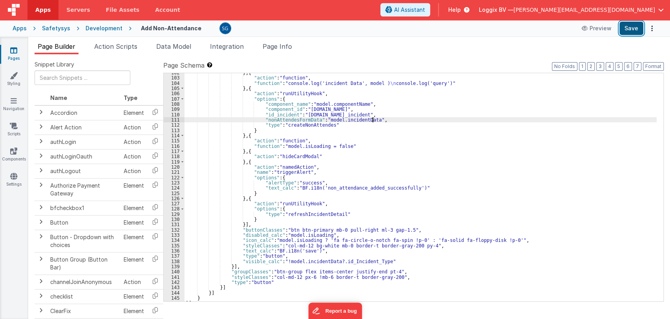
click at [628, 29] on button "Save" at bounding box center [632, 28] width 24 height 13
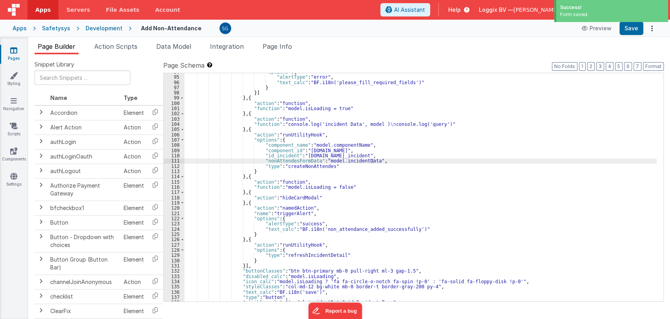
scroll to position [520, 0]
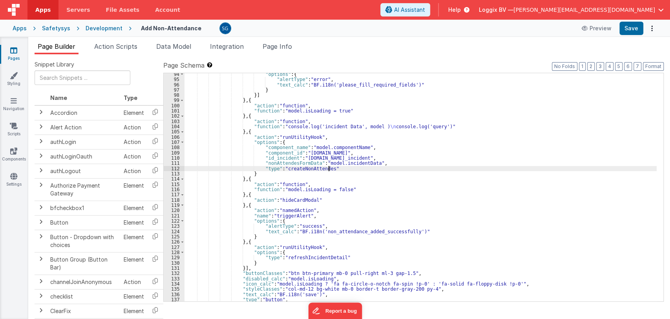
click at [339, 168] on div ""options" : { "alertType" : "error" , "text_calc" : "BF.i18n('please_fill_requi…" at bounding box center [421, 190] width 473 height 238
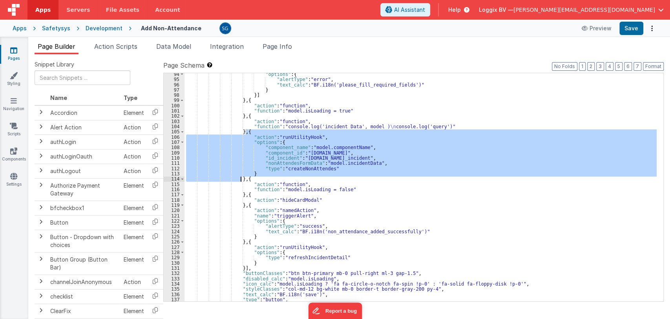
drag, startPoint x: 245, startPoint y: 132, endPoint x: 241, endPoint y: 178, distance: 46.2
click at [241, 178] on div ""options" : { "alertType" : "error" , "text_calc" : "BF.i18n('please_fill_requi…" at bounding box center [421, 190] width 473 height 238
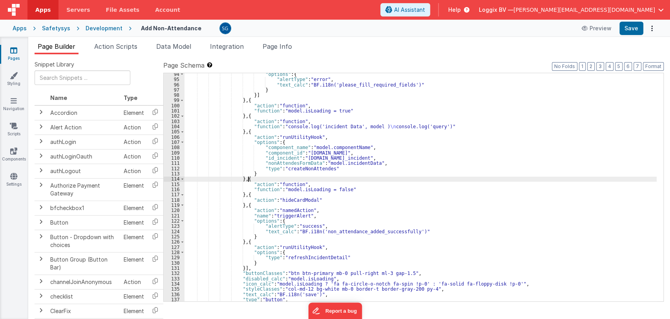
click at [302, 177] on div ""options" : { "alertType" : "error" , "text_calc" : "BF.i18n('please_fill_requi…" at bounding box center [421, 190] width 473 height 238
click at [344, 194] on div ""options" : { "alertType" : "error" , "text_calc" : "BF.i18n('please_fill_requi…" at bounding box center [421, 190] width 473 height 238
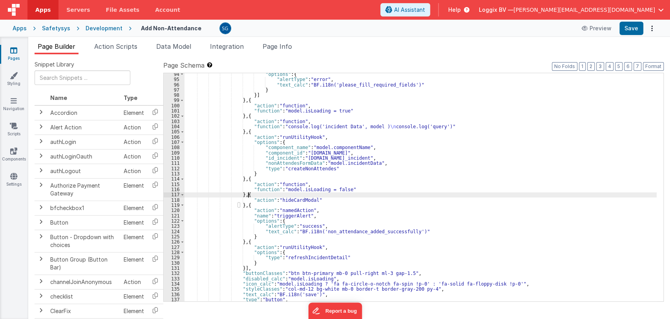
click at [350, 190] on div ""options" : { "alertType" : "error" , "text_calc" : "BF.i18n('please_fill_requi…" at bounding box center [421, 190] width 473 height 238
click at [331, 201] on div ""options" : { "alertType" : "error" , "text_calc" : "BF.i18n('please_fill_requi…" at bounding box center [421, 190] width 473 height 238
click at [330, 209] on div ""options" : { "alertType" : "error" , "text_calc" : "BF.i18n('please_fill_requi…" at bounding box center [421, 190] width 473 height 238
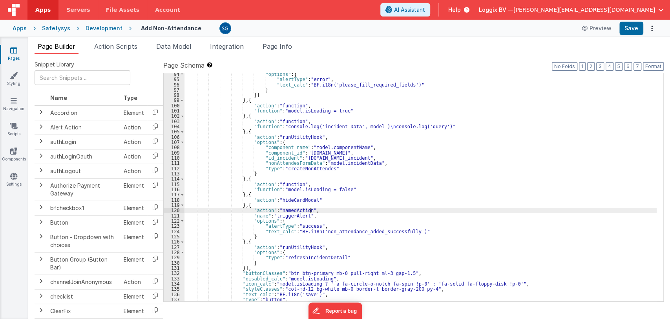
click at [336, 219] on div ""options" : { "alertType" : "error" , "text_calc" : "BF.i18n('please_fill_requi…" at bounding box center [421, 190] width 473 height 238
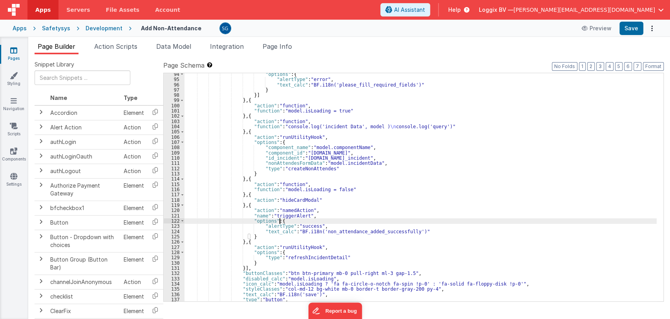
click at [424, 232] on div ""options" : { "alertType" : "error" , "text_calc" : "BF.i18n('please_fill_requi…" at bounding box center [421, 190] width 473 height 238
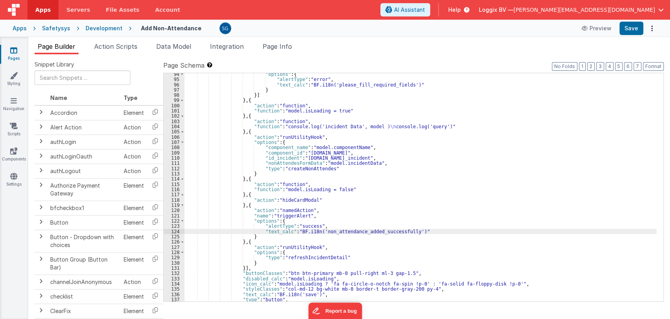
scroll to position [568, 0]
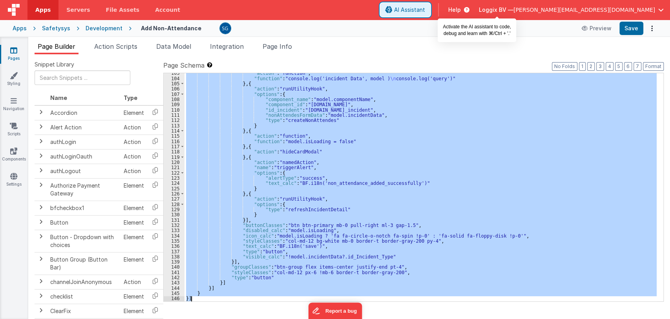
click at [425, 8] on span "AI Assistant" at bounding box center [409, 10] width 31 height 8
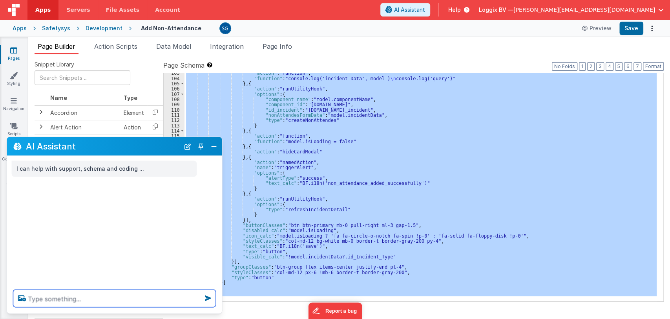
click at [74, 297] on textarea at bounding box center [114, 297] width 203 height 17
type textarea "e"
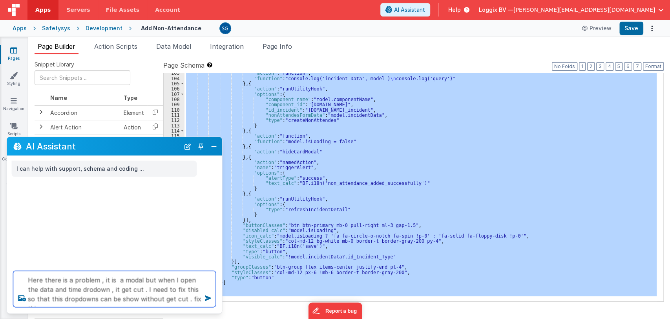
type textarea "Here there is a problem , it is a modal but when I open the data and time drodo…"
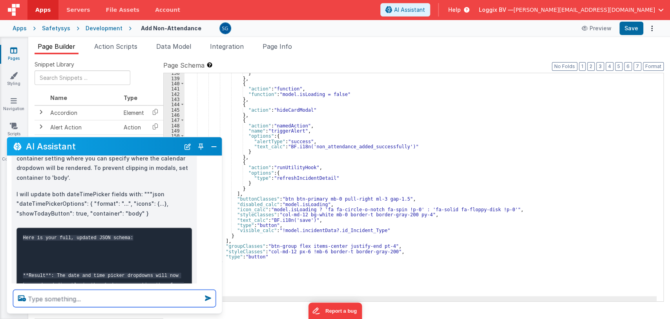
scroll to position [283, 0]
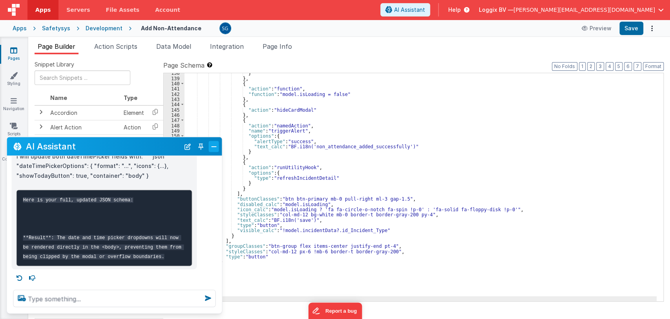
click at [216, 145] on button "Close" at bounding box center [214, 146] width 10 height 11
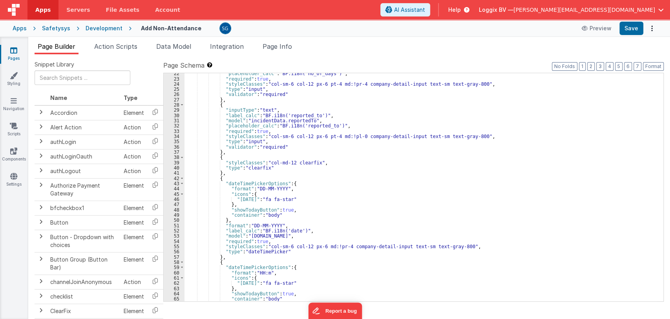
scroll to position [0, 0]
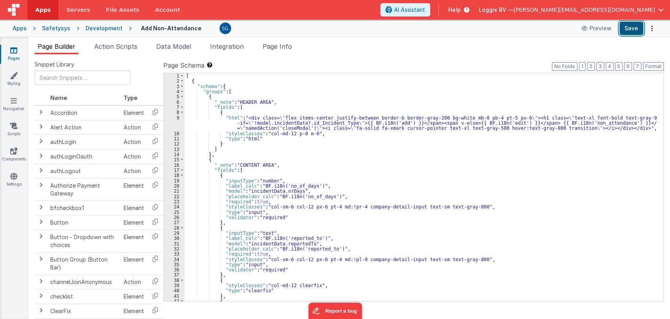
click at [632, 35] on button "Save" at bounding box center [632, 28] width 24 height 13
drag, startPoint x: 132, startPoint y: 28, endPoint x: 196, endPoint y: 103, distance: 98.0
click at [196, 103] on div "Apps Servers File Assets Account Some FUTURE Slot AI Assistant Help Loggix BV —…" at bounding box center [335, 159] width 670 height 319
click at [170, 29] on h4 "Add Non-Attendance" at bounding box center [171, 28] width 60 height 6
click at [170, 29] on input "Add Non-Attendance" at bounding box center [190, 28] width 98 height 12
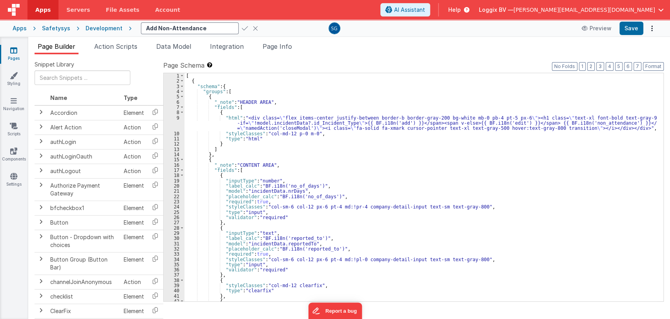
click at [170, 29] on input "Add Non-Attendance" at bounding box center [190, 28] width 98 height 12
click at [253, 29] on icon at bounding box center [255, 28] width 5 height 11
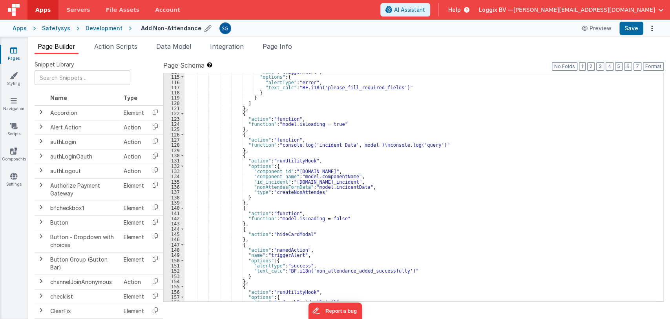
scroll to position [731, 0]
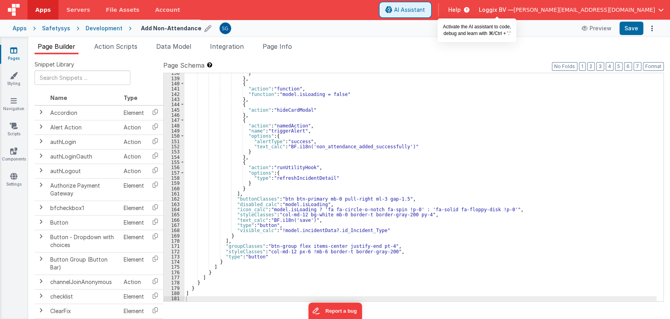
click at [425, 9] on span "AI Assistant" at bounding box center [409, 10] width 31 height 8
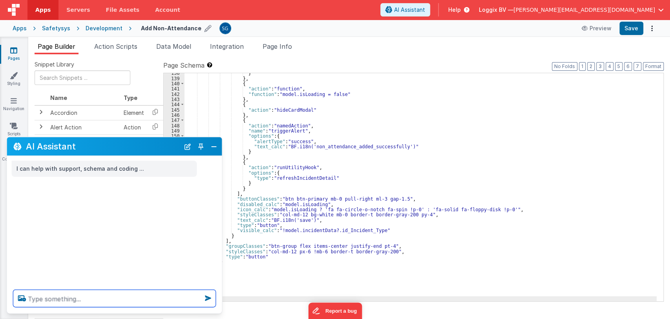
click at [48, 300] on textarea at bounding box center [114, 297] width 203 height 17
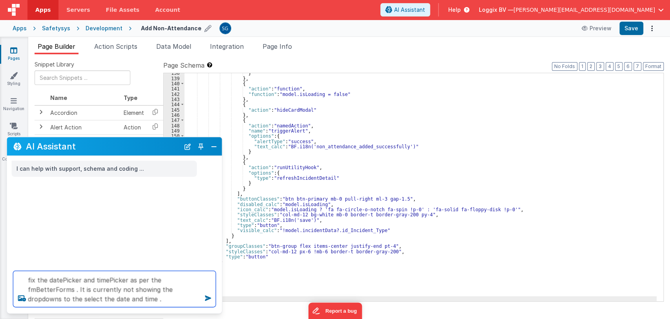
type textarea "fix the datePicker and timePicker as per the fmBetterForms . It is currently no…"
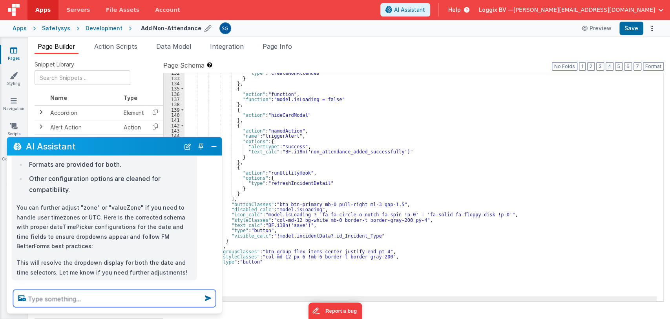
scroll to position [699, 0]
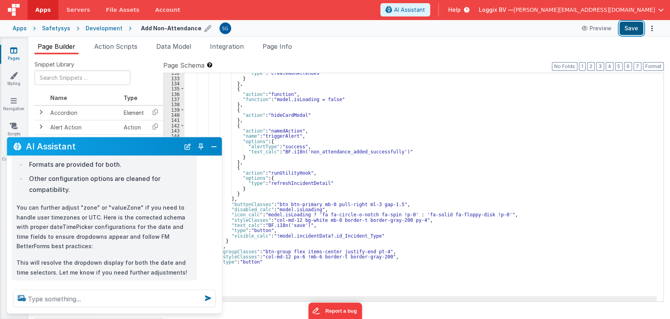
click at [628, 27] on button "Save" at bounding box center [632, 28] width 24 height 13
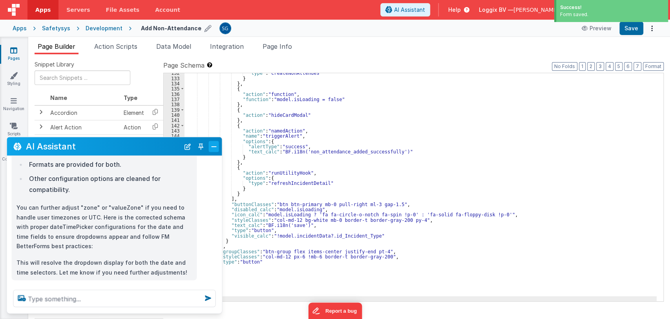
click at [212, 145] on button "Close" at bounding box center [214, 146] width 10 height 11
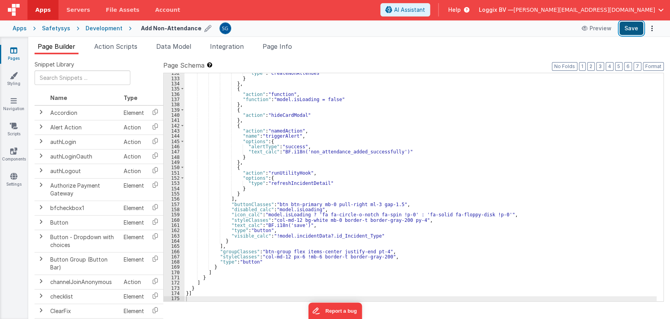
click at [627, 28] on button "Save" at bounding box center [632, 28] width 24 height 13
